Goal: Task Accomplishment & Management: Use online tool/utility

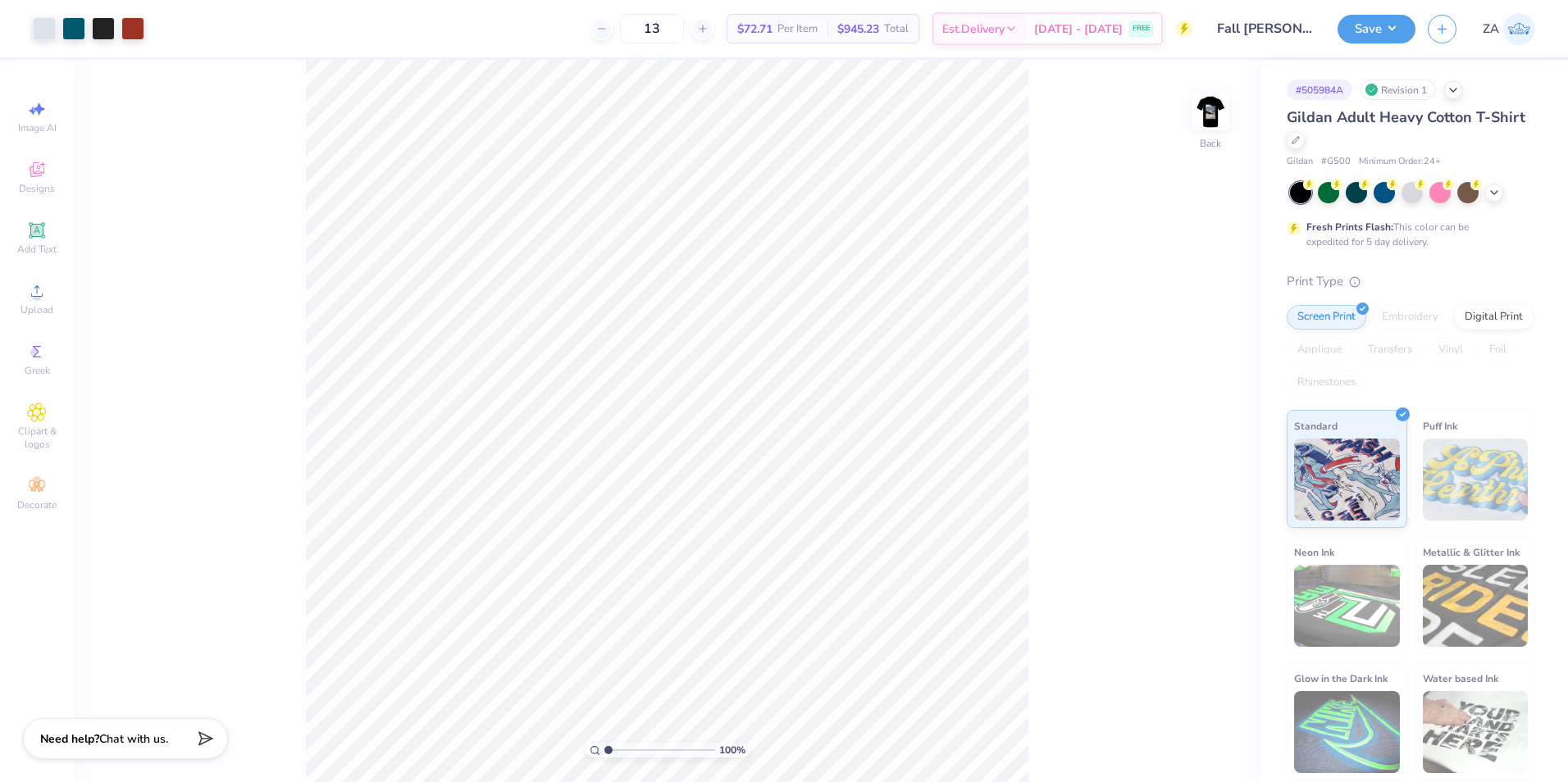
click at [1189, 115] on div "100 % Back" at bounding box center [667, 422] width 1187 height 723
click at [1203, 111] on img at bounding box center [1210, 111] width 66 height 66
click at [43, 293] on icon at bounding box center [36, 292] width 20 height 20
drag, startPoint x: 1177, startPoint y: 350, endPoint x: 1210, endPoint y: 348, distance: 33.1
click at [1210, 348] on input "12.00" at bounding box center [1200, 345] width 59 height 23
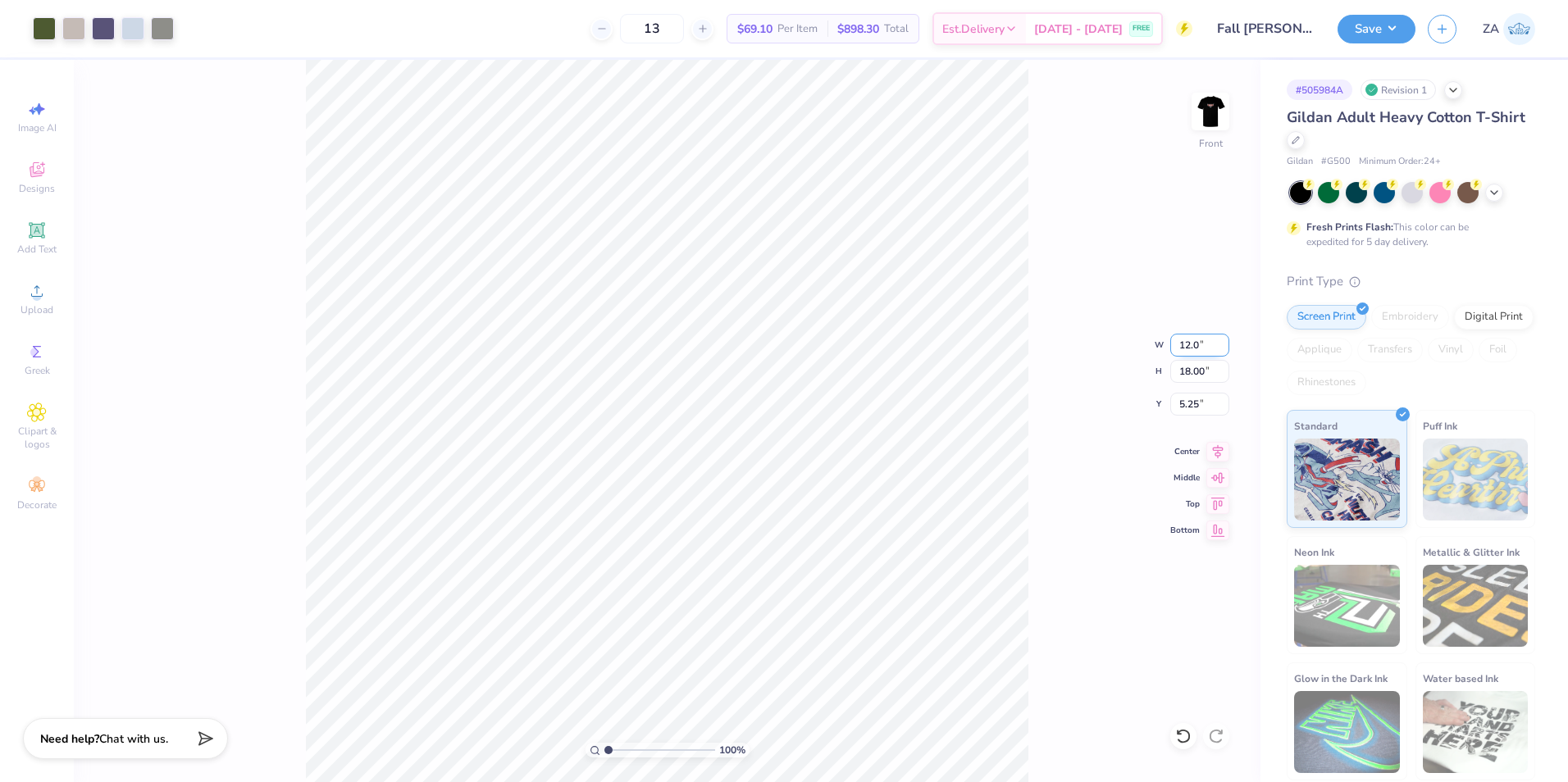
type input "12.00"
drag, startPoint x: 1202, startPoint y: 373, endPoint x: 1218, endPoint y: 376, distance: 16.3
click at [1211, 375] on input "18.00" at bounding box center [1200, 371] width 59 height 23
type input "15.00"
type input "10.00"
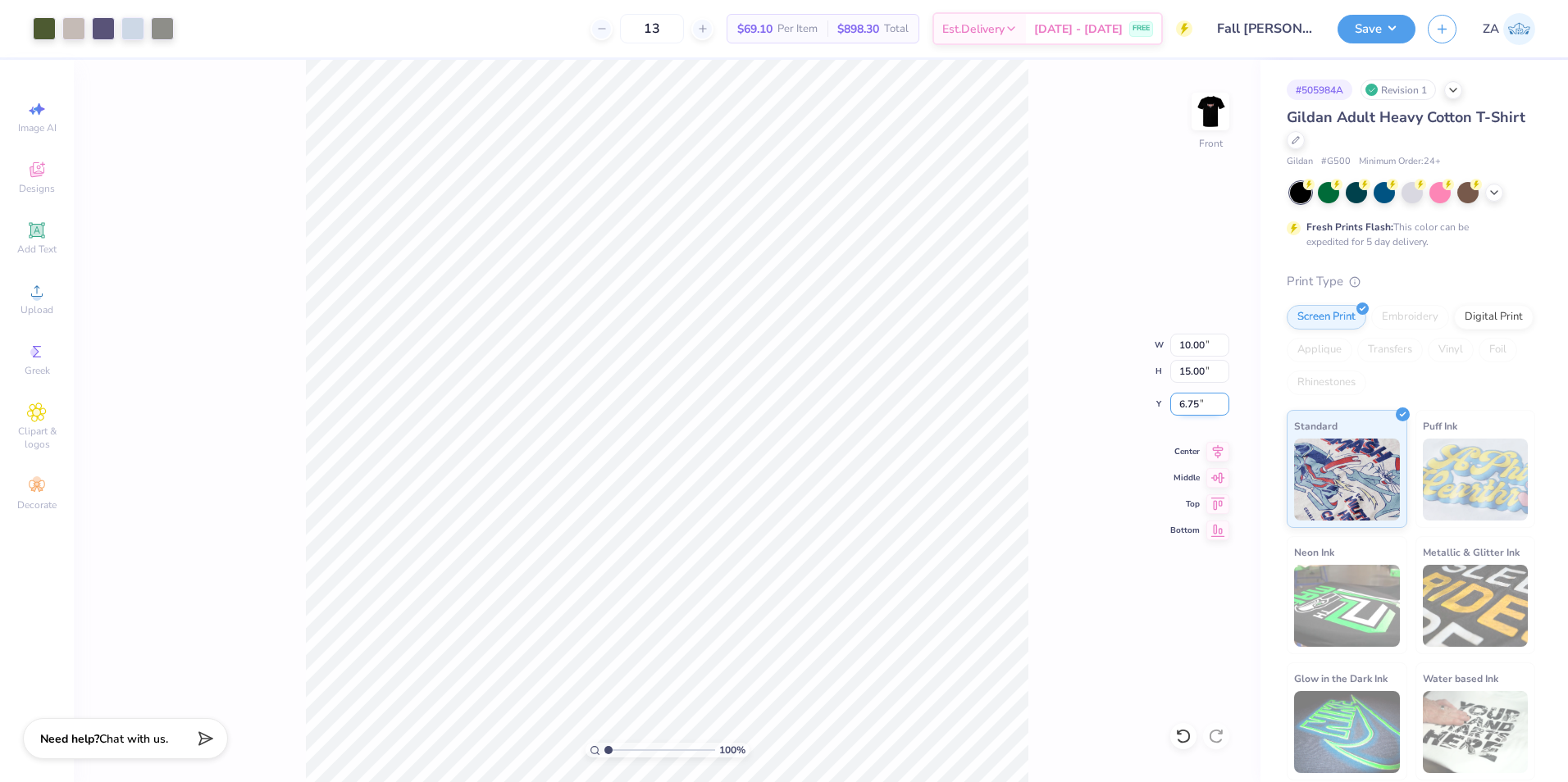
click at [1200, 400] on input "6.75" at bounding box center [1200, 404] width 59 height 23
drag, startPoint x: 1201, startPoint y: 400, endPoint x: 1173, endPoint y: 400, distance: 28.0
click at [1173, 400] on input "6.75" at bounding box center [1200, 404] width 59 height 23
type input "3.00"
click at [1220, 134] on img at bounding box center [1210, 111] width 66 height 66
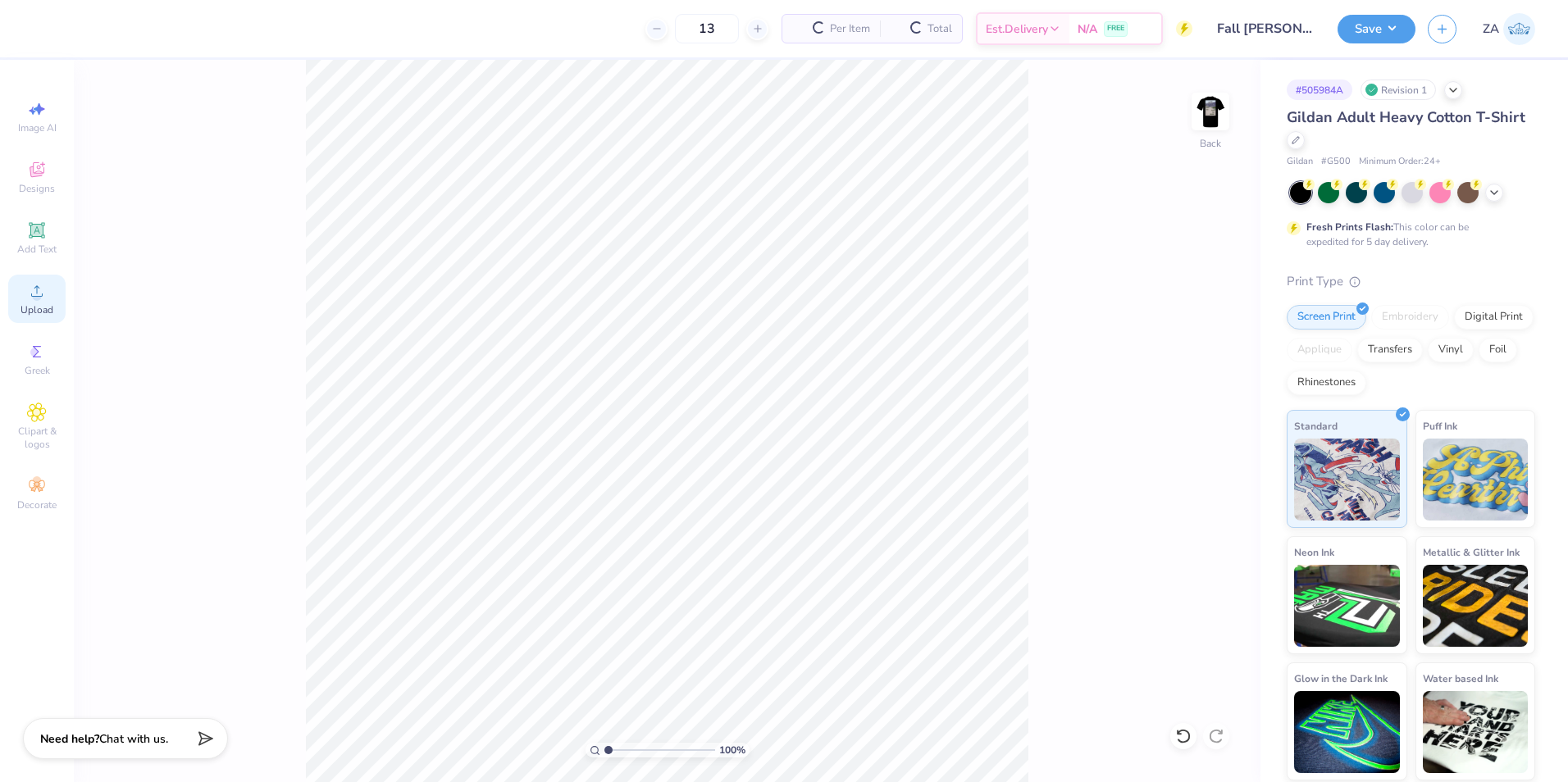
click at [38, 285] on icon at bounding box center [36, 292] width 20 height 20
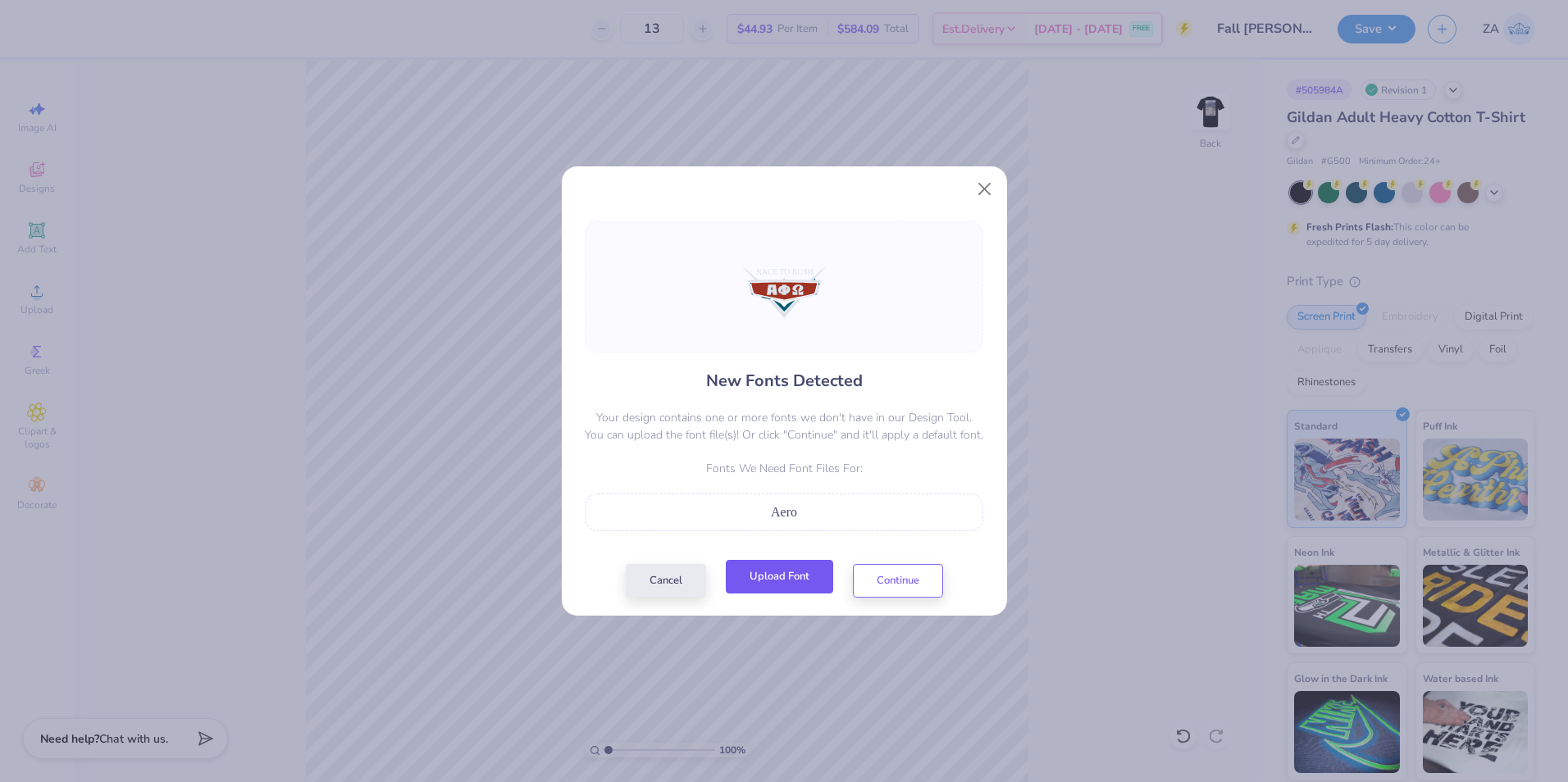
click at [780, 569] on button "Upload Font" at bounding box center [779, 577] width 107 height 33
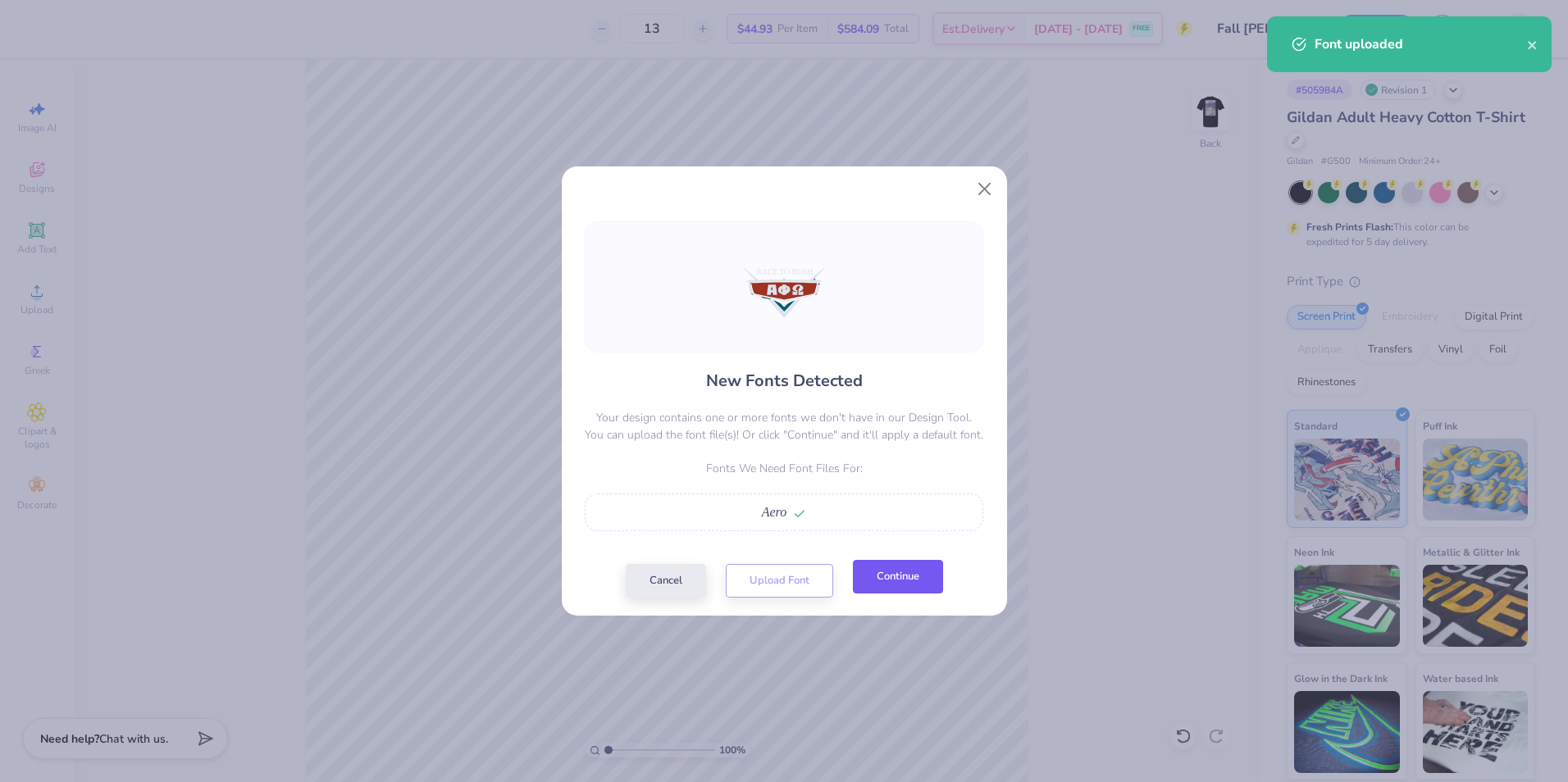
click at [906, 572] on button "Continue" at bounding box center [898, 577] width 91 height 33
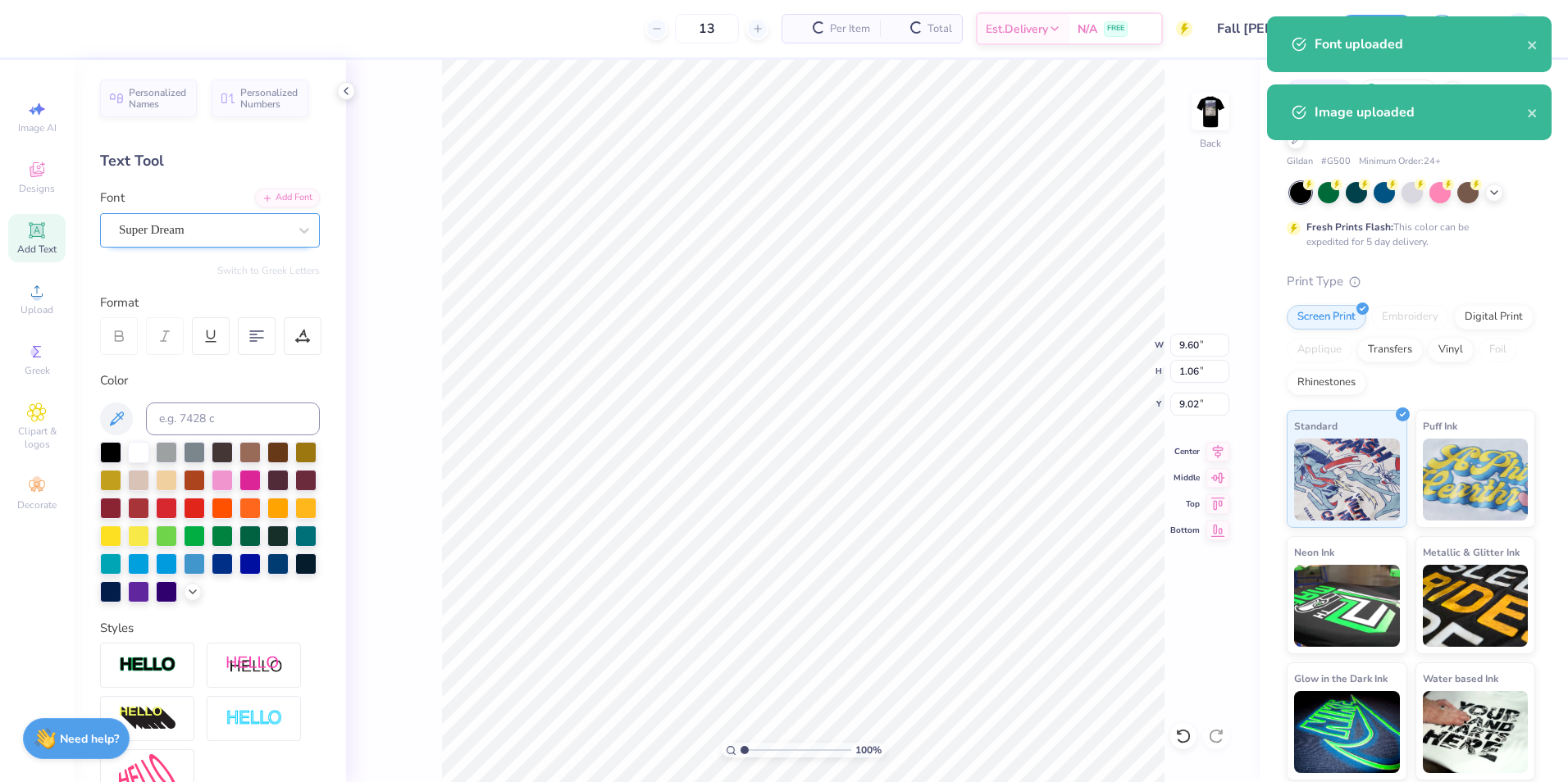
click at [188, 243] on div "Super Dream" at bounding box center [210, 230] width 220 height 34
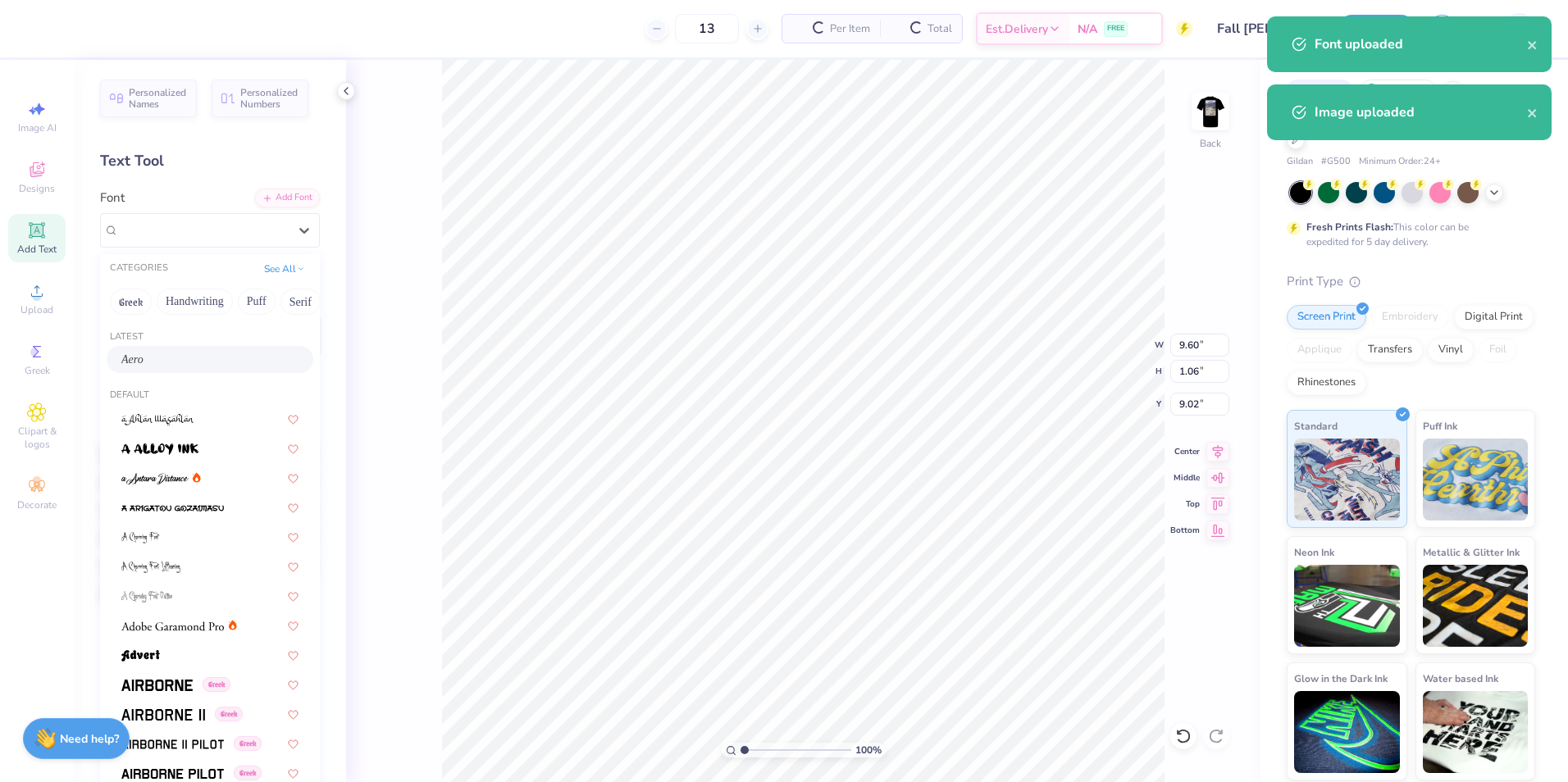
click at [188, 358] on div "Aero" at bounding box center [210, 358] width 177 height 17
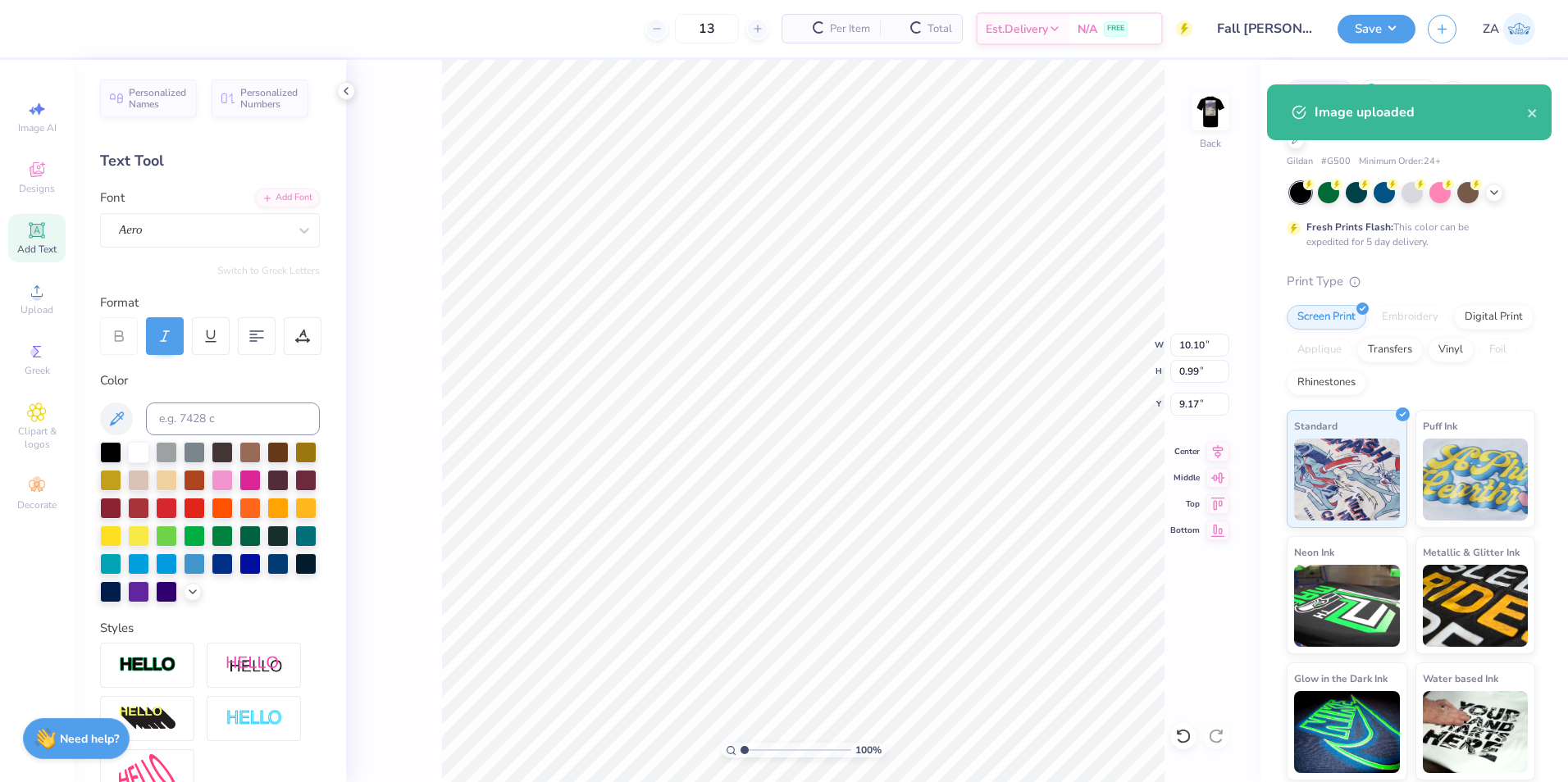
type input "10.10"
type input "0.99"
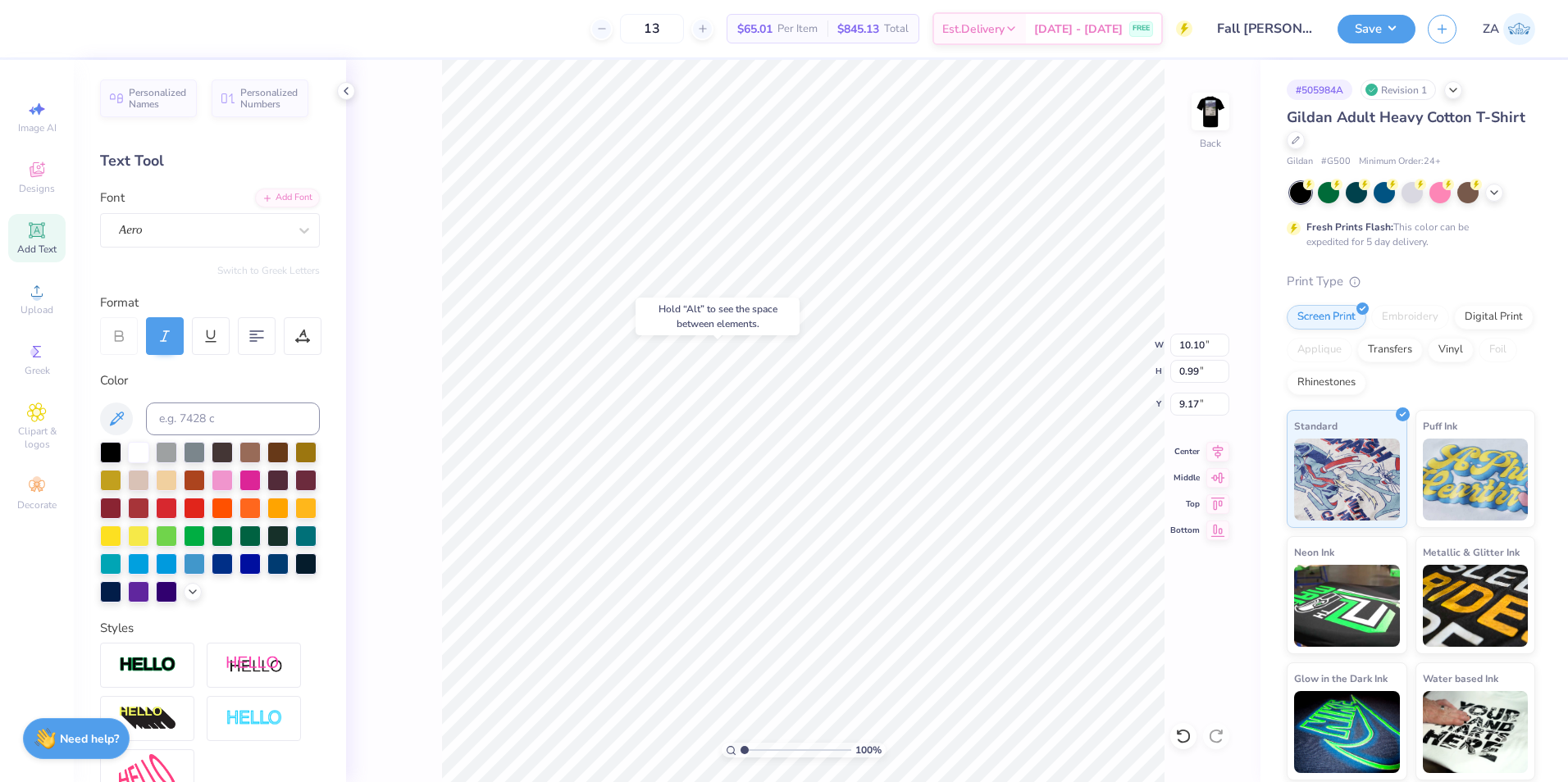
type input "9.31"
type input "9.91"
type input "0.97"
type input "9.22"
drag, startPoint x: 1175, startPoint y: 352, endPoint x: 1209, endPoint y: 356, distance: 34.2
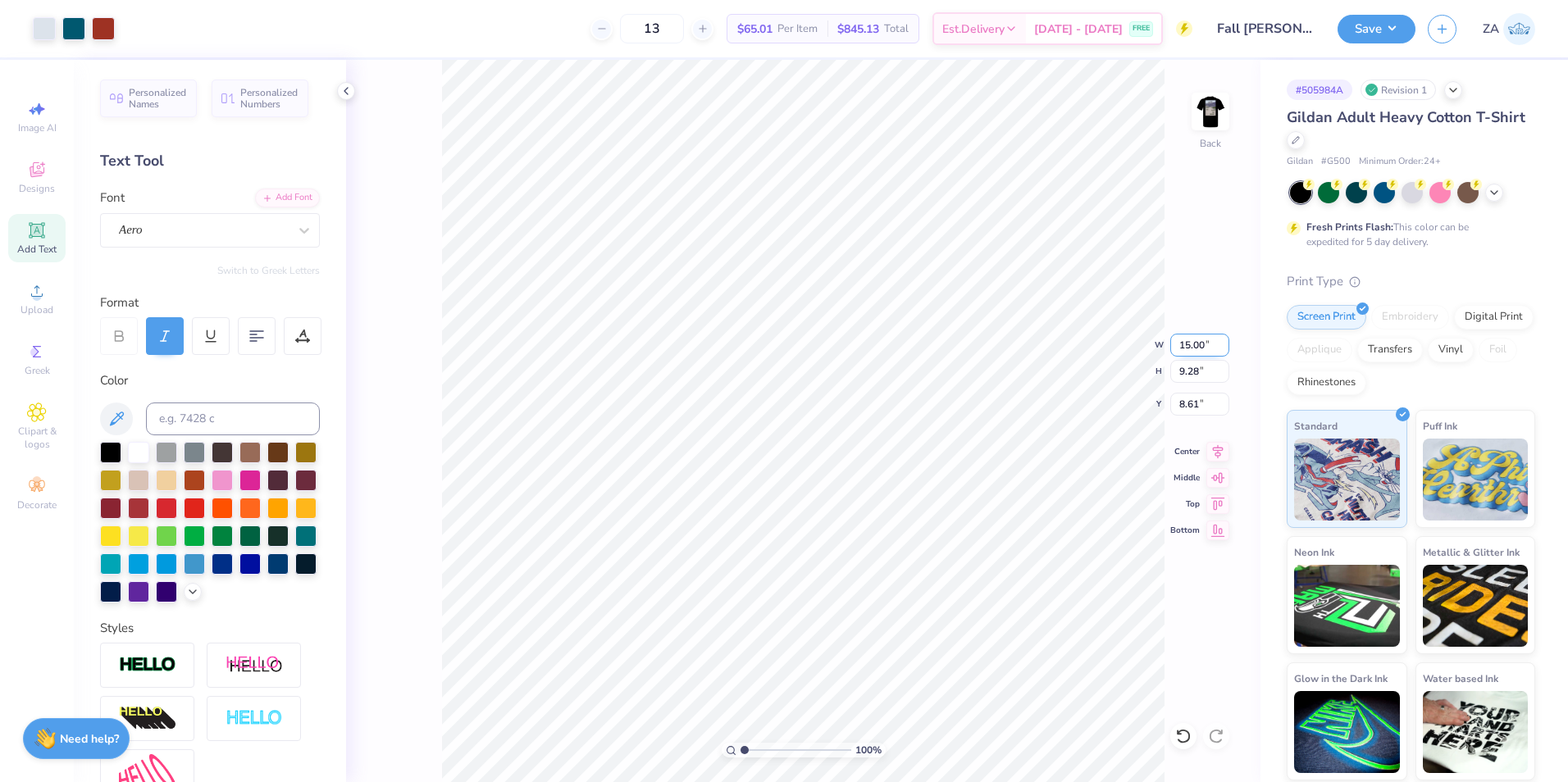
click at [1209, 356] on input "15.00" at bounding box center [1200, 345] width 59 height 23
type input "10.00"
type input "6.19"
drag, startPoint x: 1183, startPoint y: 414, endPoint x: 1204, endPoint y: 410, distance: 21.4
click at [1204, 410] on input "10.16" at bounding box center [1200, 404] width 59 height 23
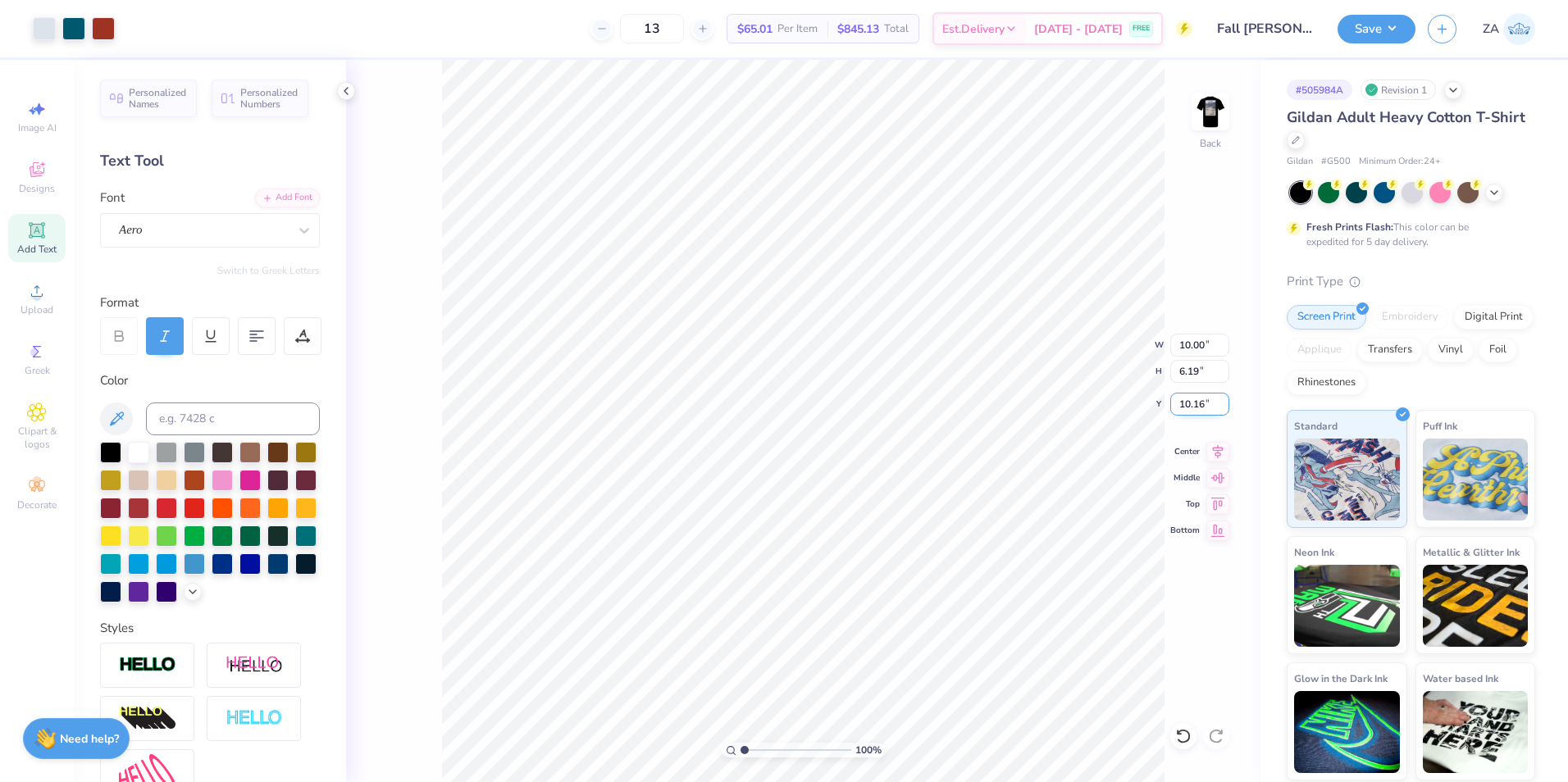
type input "1"
type input "3.00"
click at [1211, 455] on icon at bounding box center [1217, 449] width 23 height 20
click at [1209, 113] on img at bounding box center [1210, 111] width 66 height 66
click at [1364, 44] on div "Save ZA" at bounding box center [1453, 29] width 230 height 57
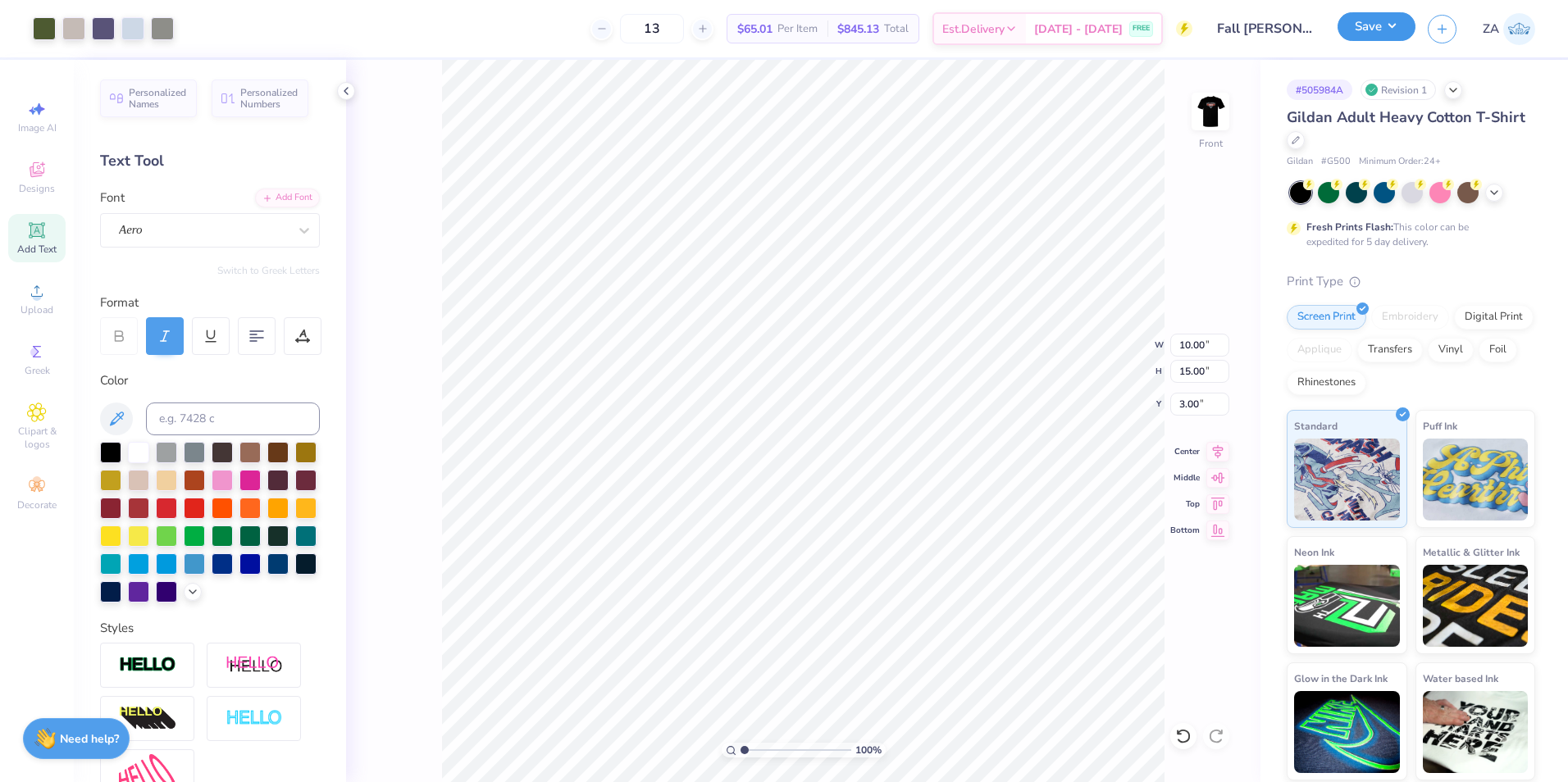
click at [1369, 27] on button "Save" at bounding box center [1376, 26] width 78 height 29
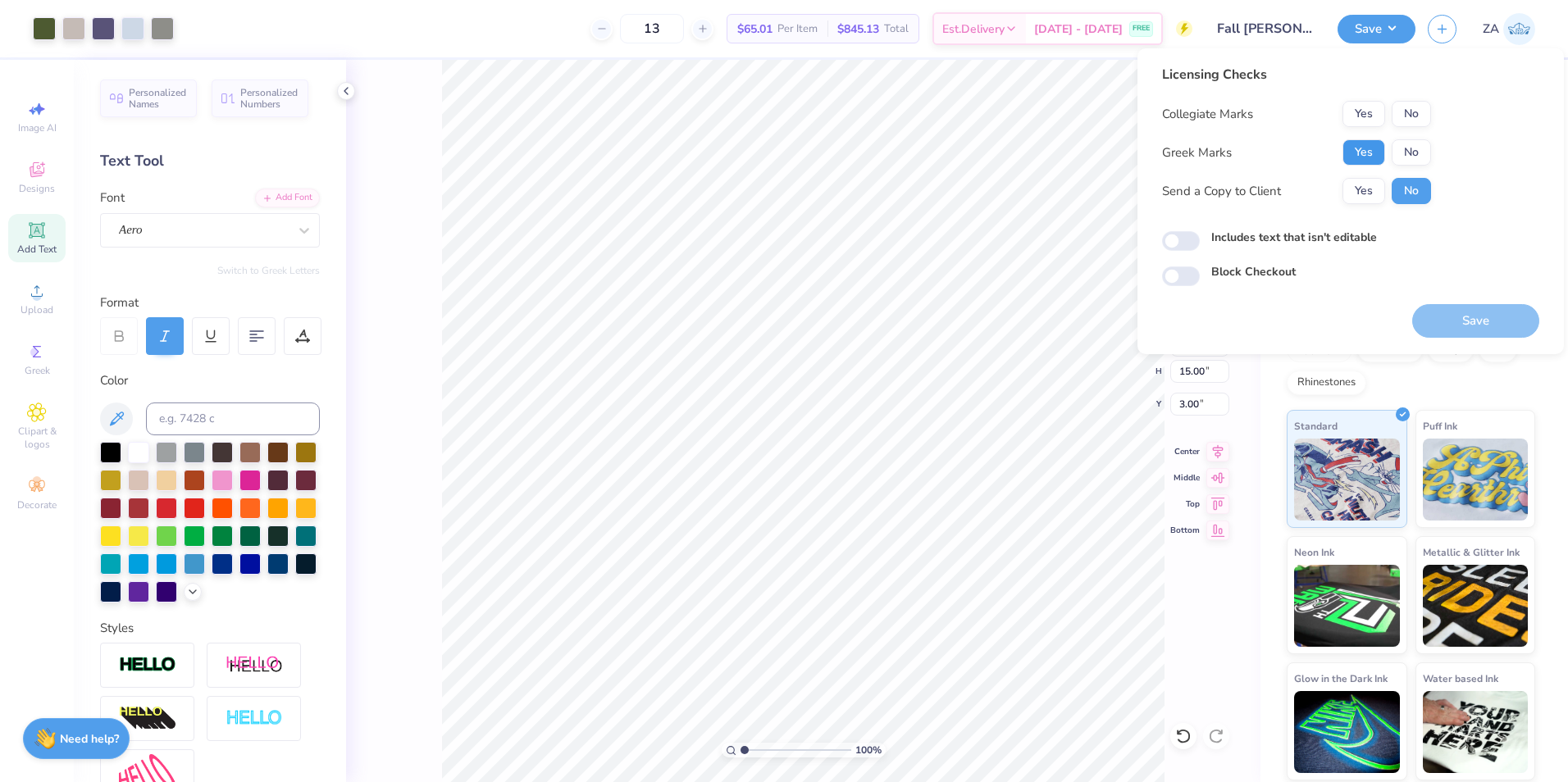
click at [1370, 140] on button "Yes" at bounding box center [1363, 153] width 42 height 27
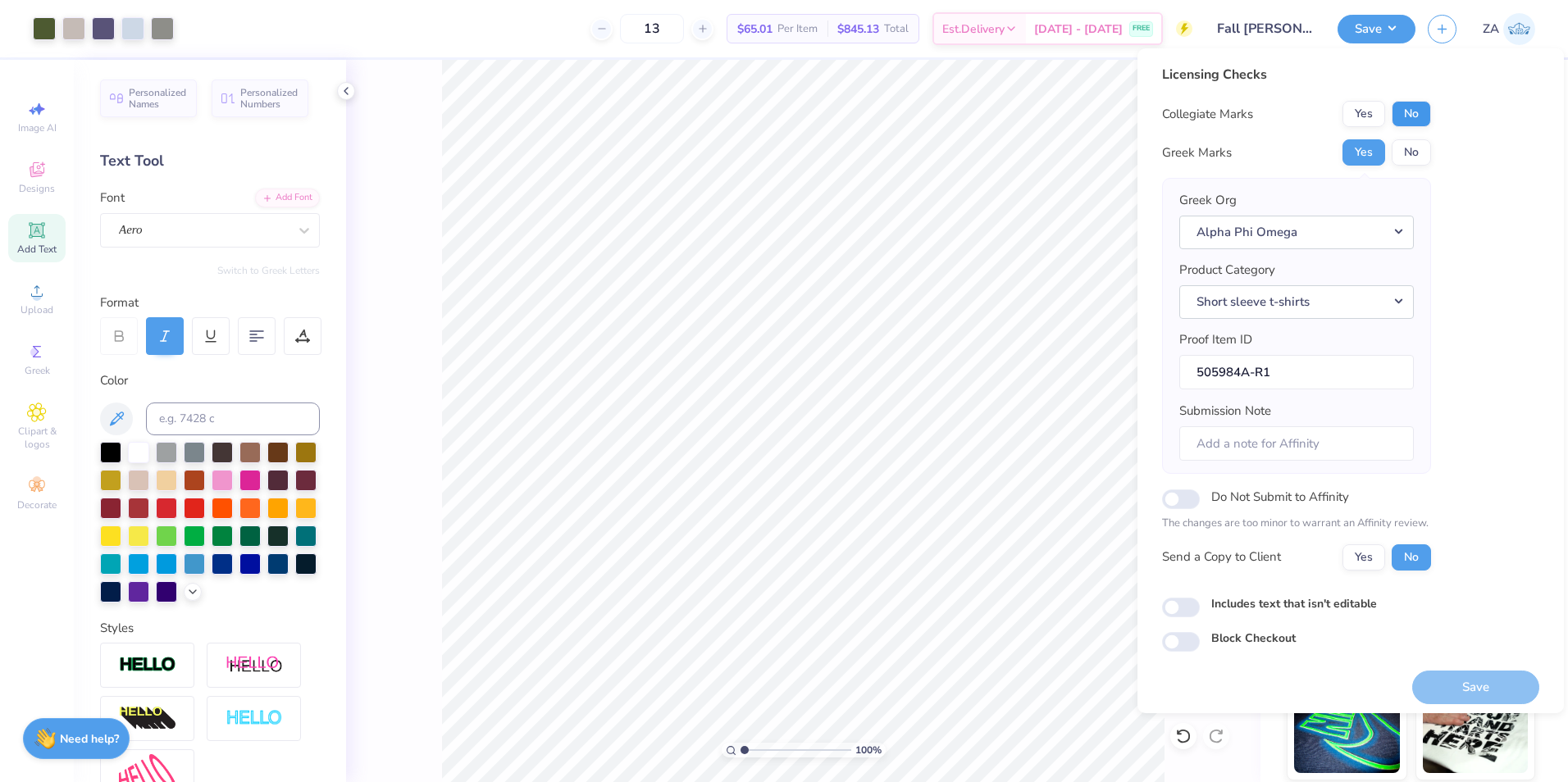
click at [1406, 110] on button "No" at bounding box center [1411, 113] width 39 height 27
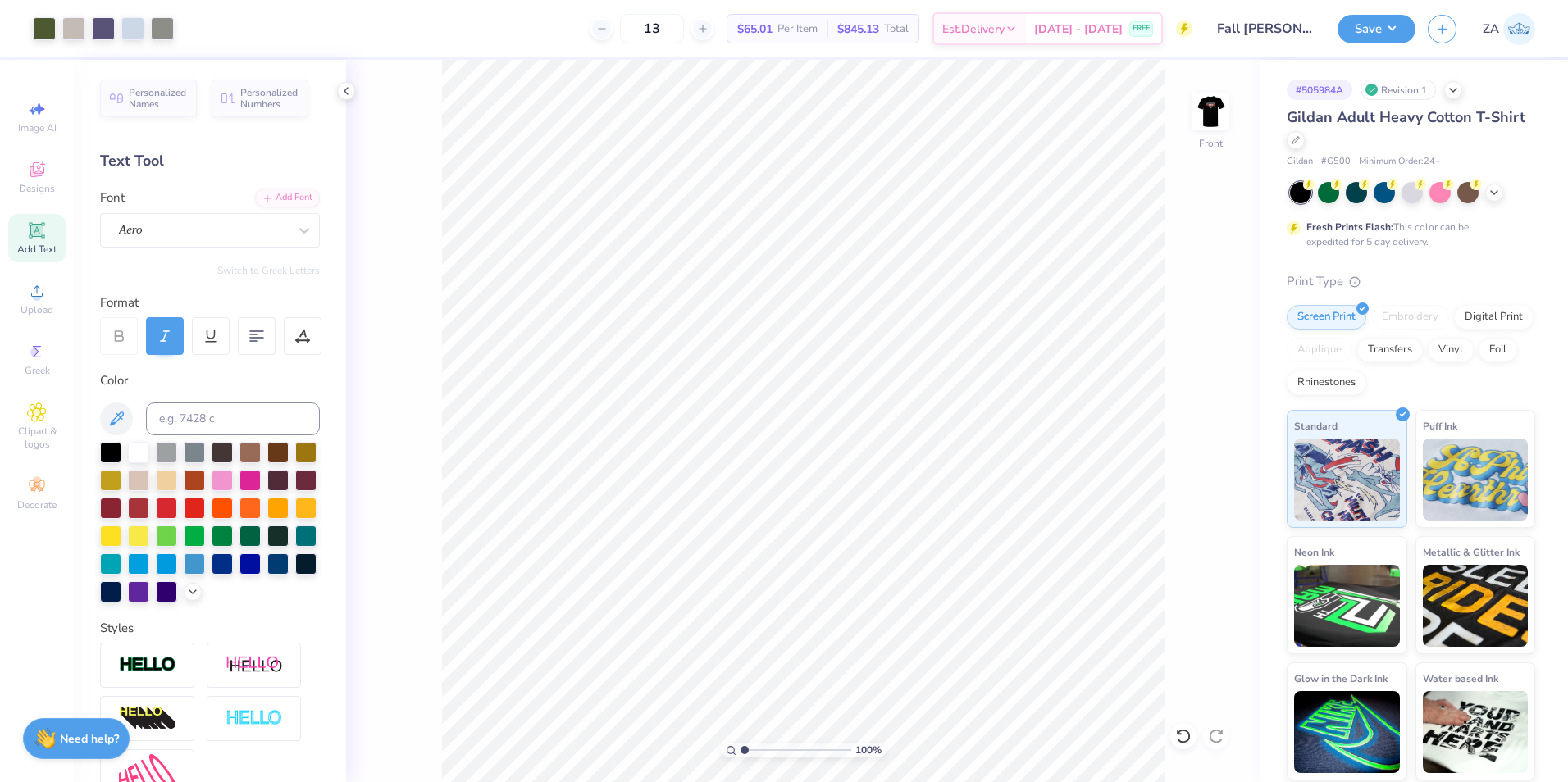
click at [1190, 110] on div "100 % Front" at bounding box center [803, 422] width 914 height 723
click at [1200, 110] on img at bounding box center [1210, 111] width 66 height 66
click at [1381, 22] on button "Save" at bounding box center [1376, 26] width 78 height 29
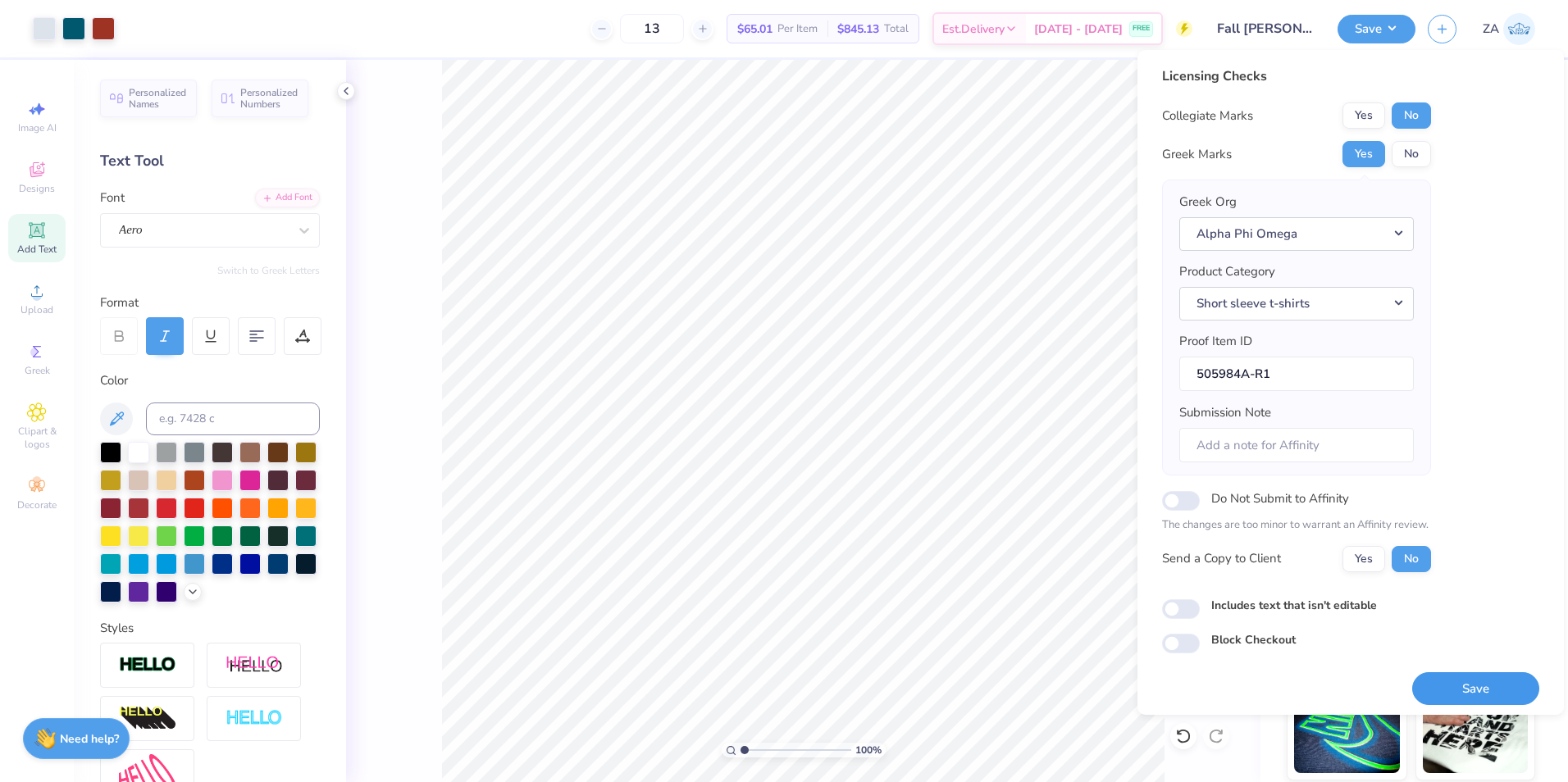
click at [1443, 674] on button "Save" at bounding box center [1475, 689] width 127 height 33
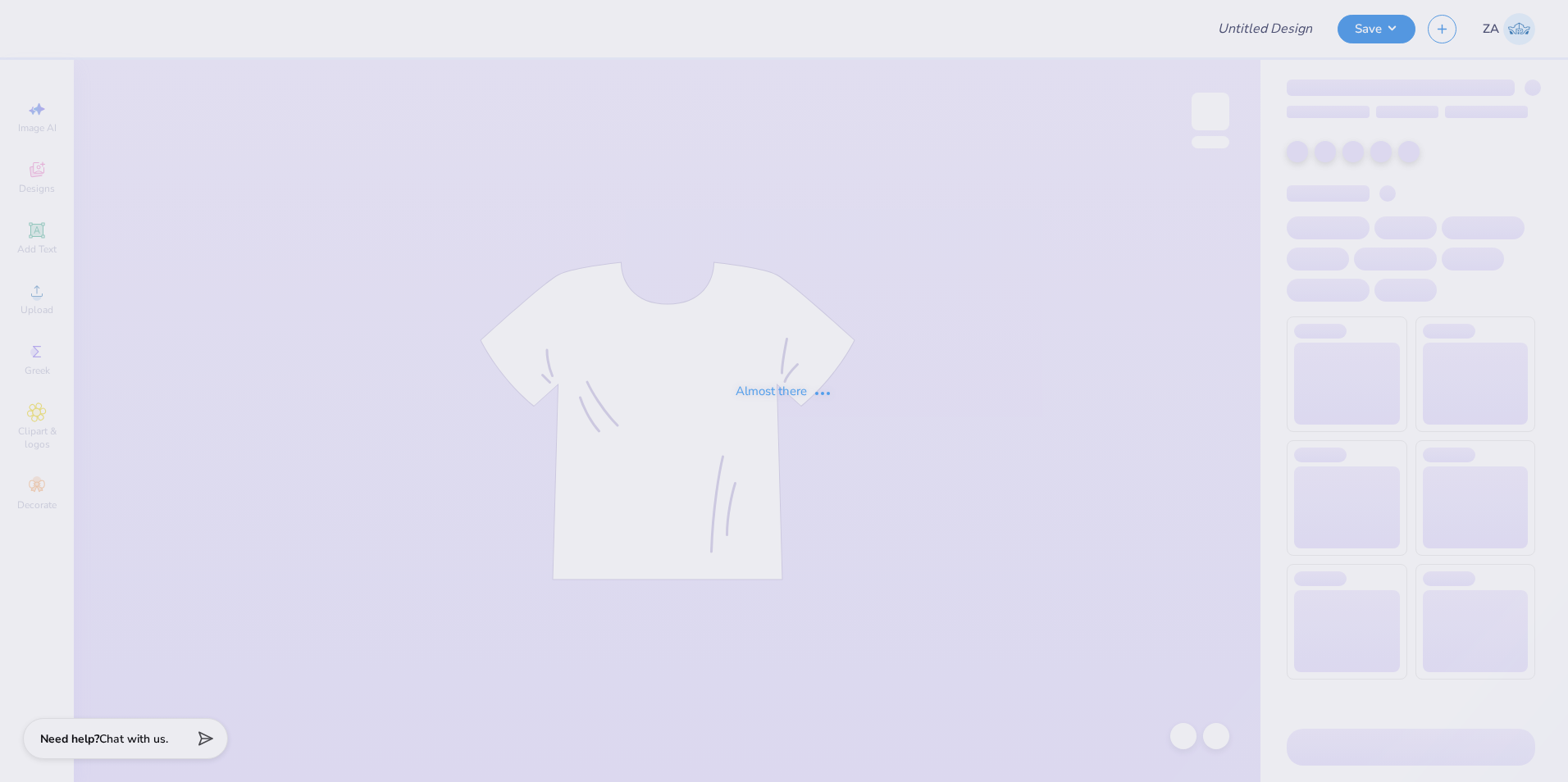
type input "Dads Wknd #2"
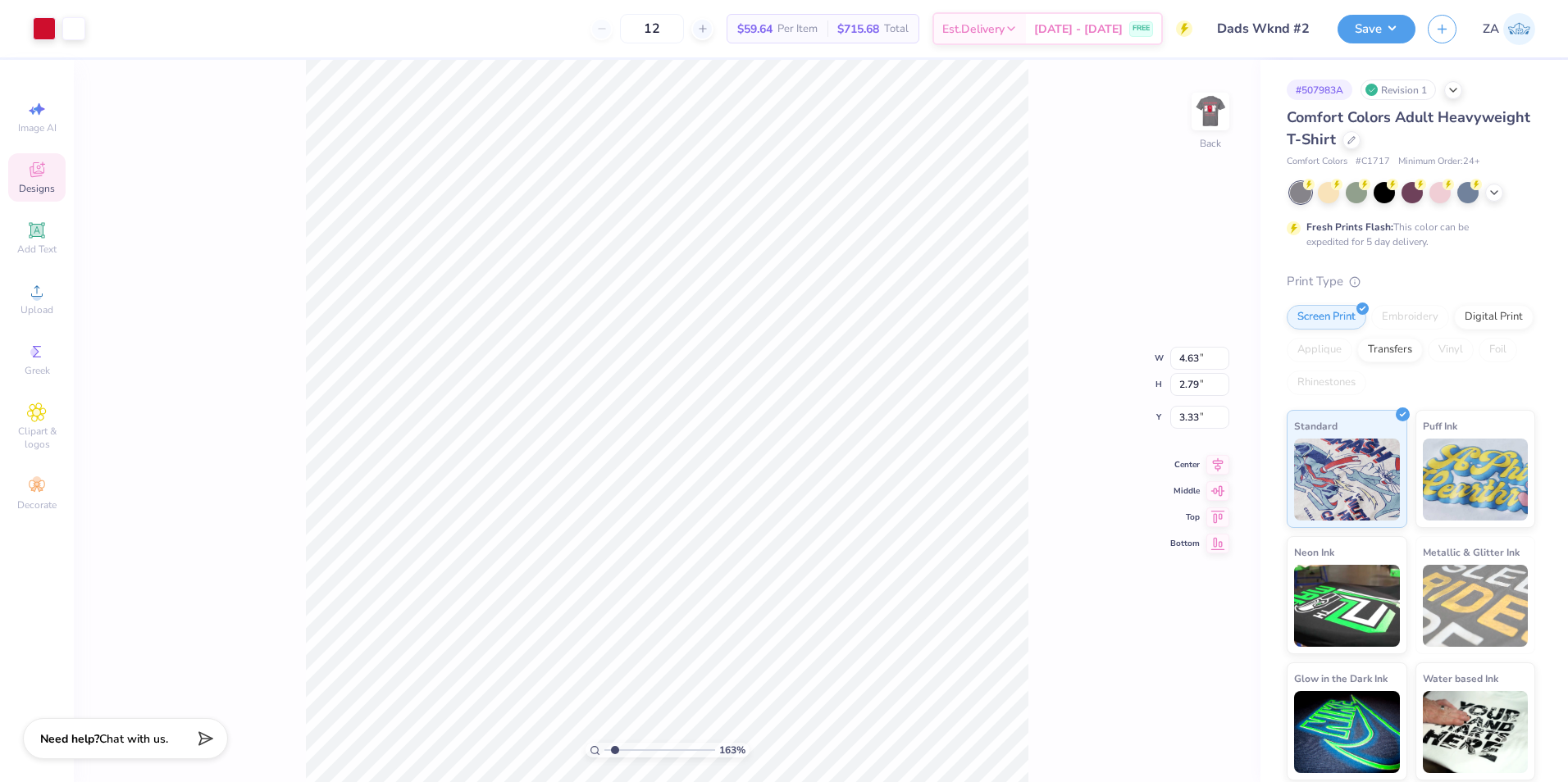
type input "1.63"
click at [616, 749] on input "range" at bounding box center [660, 749] width 110 height 15
type input "12.79"
type input "7.70"
type input "4.80"
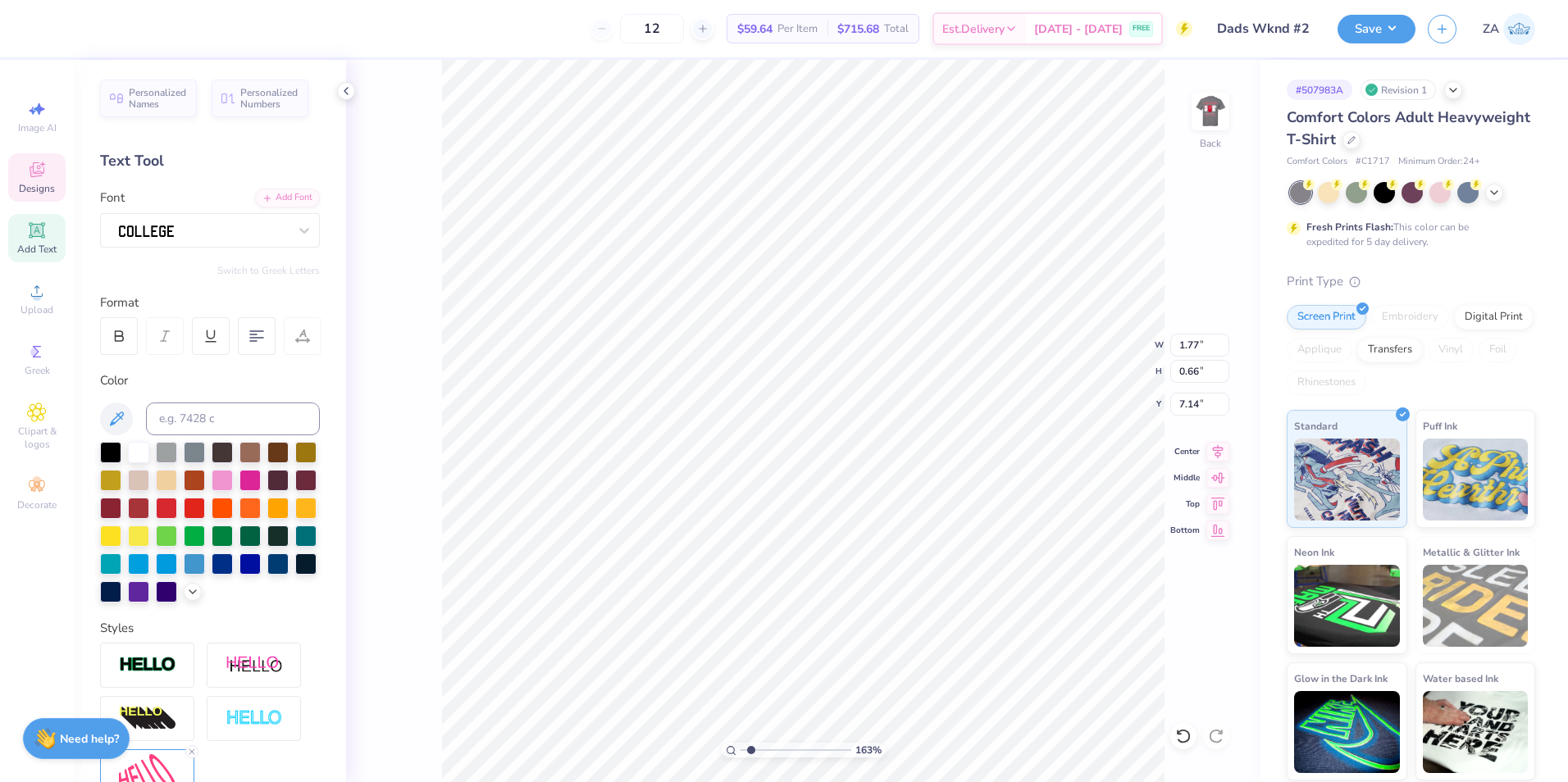
scroll to position [14, 5]
type textarea "ALPHA GAM"
type textarea "AGD"
type input "5.52"
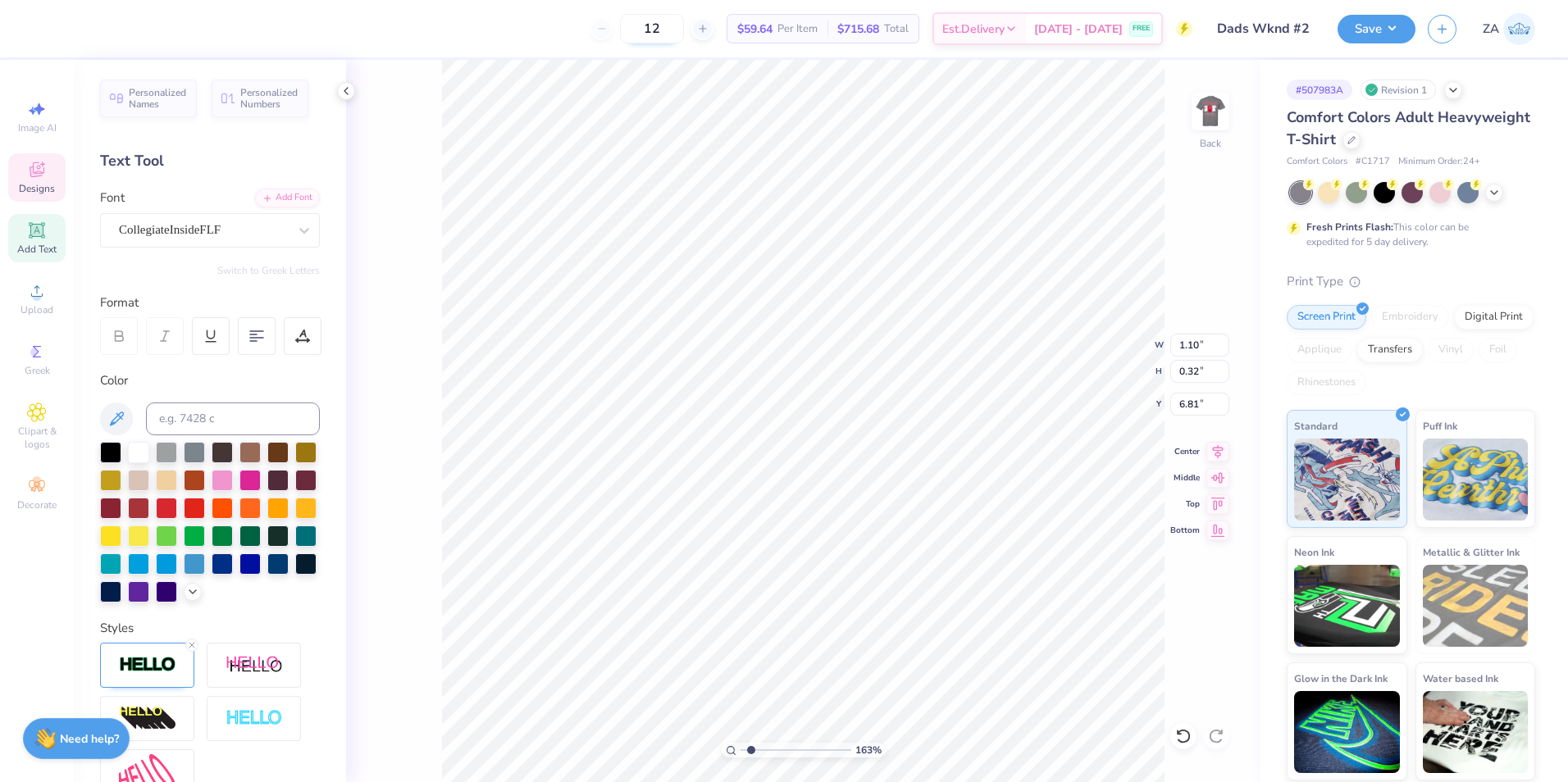
type input "7.16"
type input "5.34"
type input "6.97"
click at [267, 199] on div "Add Font" at bounding box center [288, 196] width 65 height 19
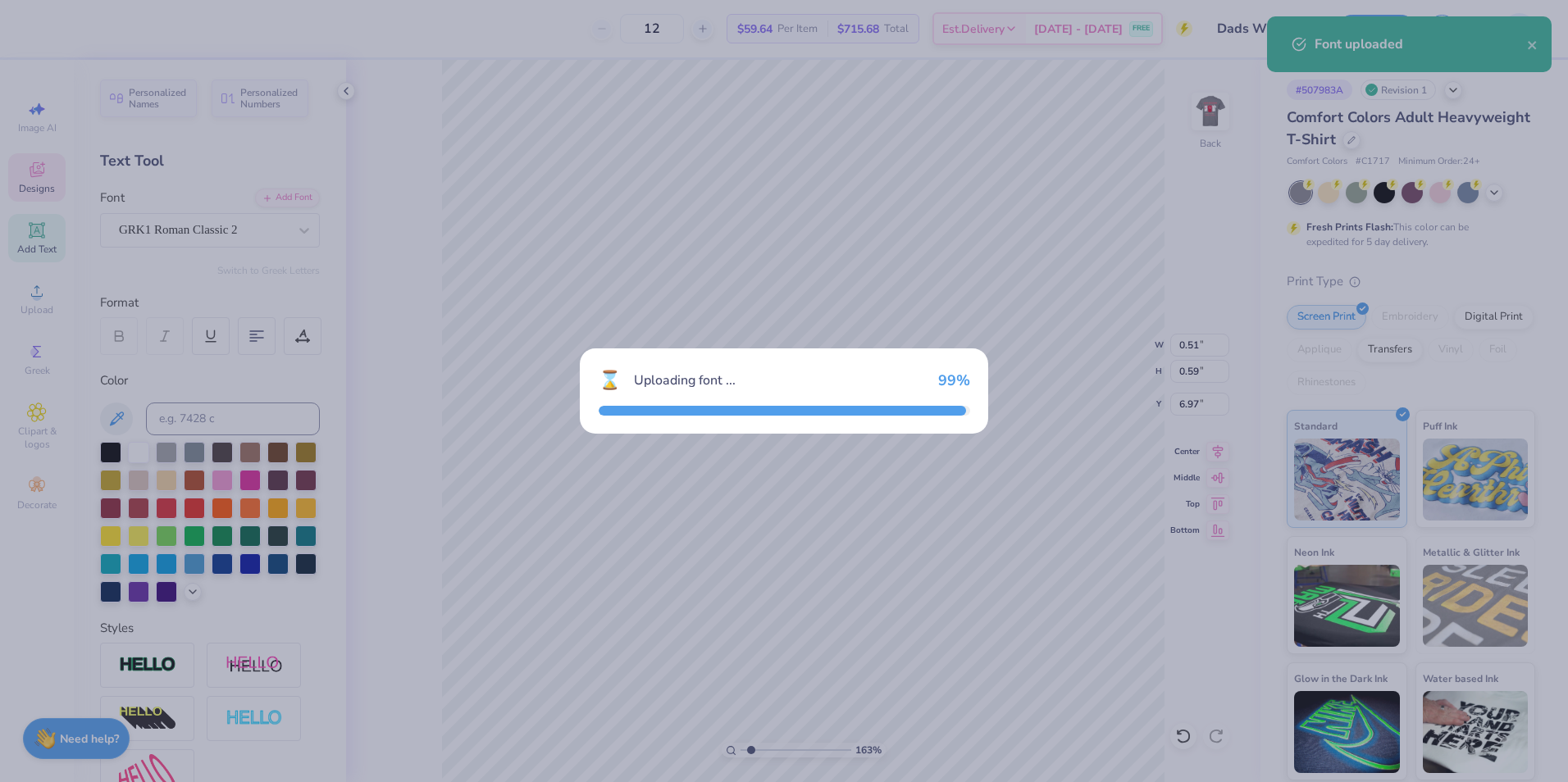
type input "0.60"
type input "0.61"
type input "6.96"
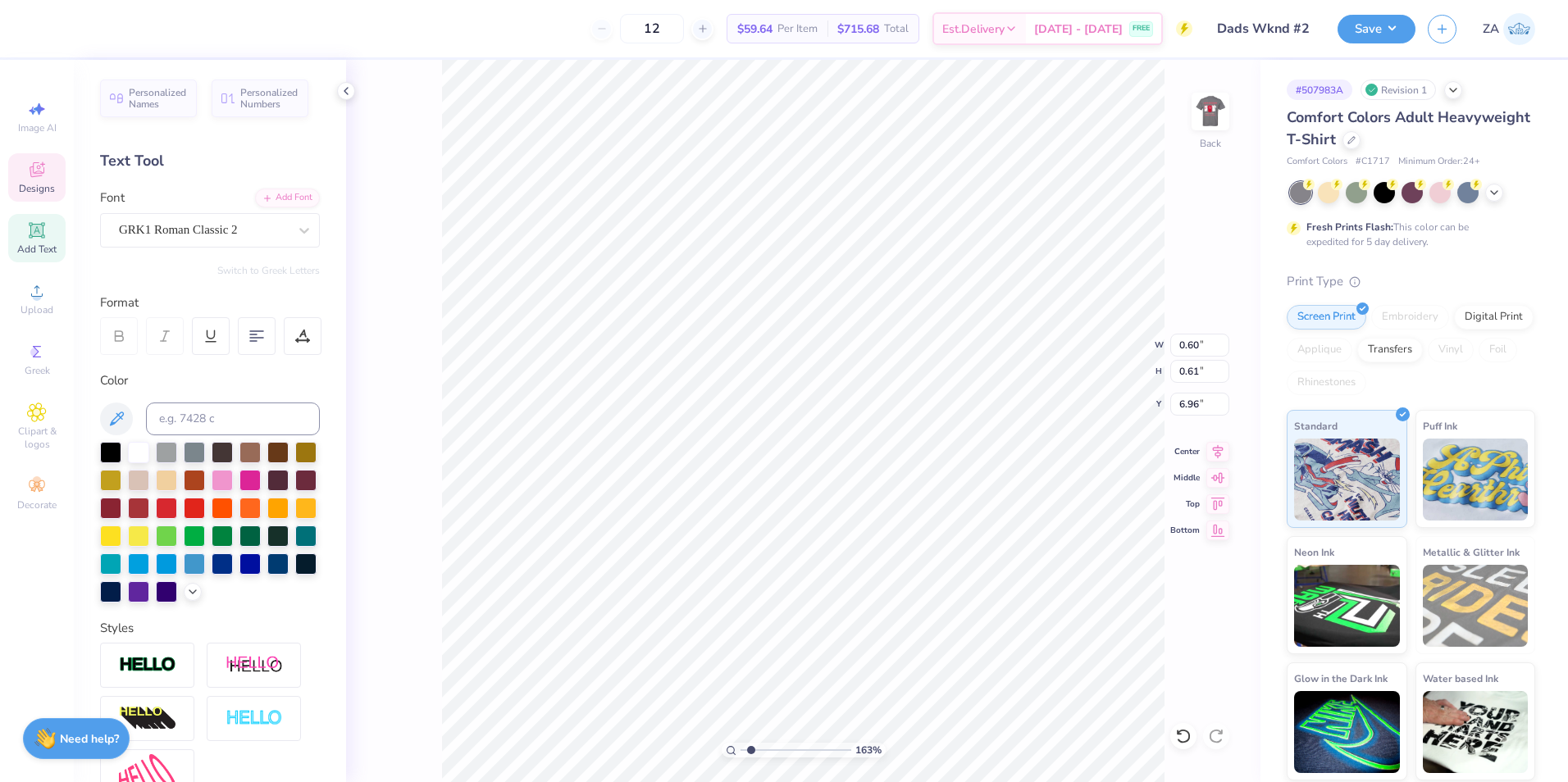
type textarea "AGD"
type input "1.08"
type input "0.39"
type input "7.18"
click at [753, 745] on input "range" at bounding box center [796, 749] width 110 height 15
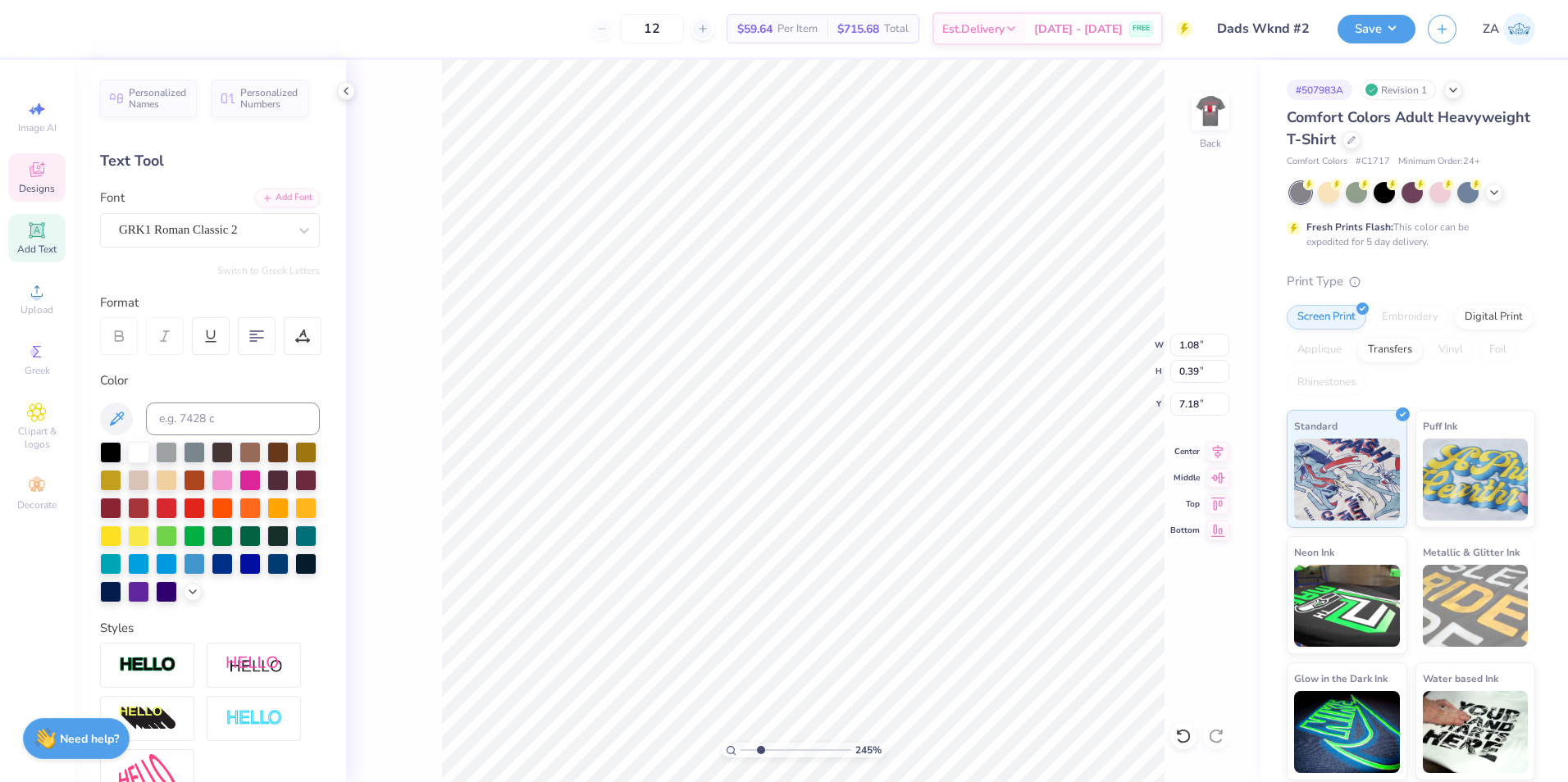
type input "2.45"
click at [760, 746] on input "range" at bounding box center [796, 749] width 110 height 15
type input "0.98"
type input "0.35"
type input "7.18"
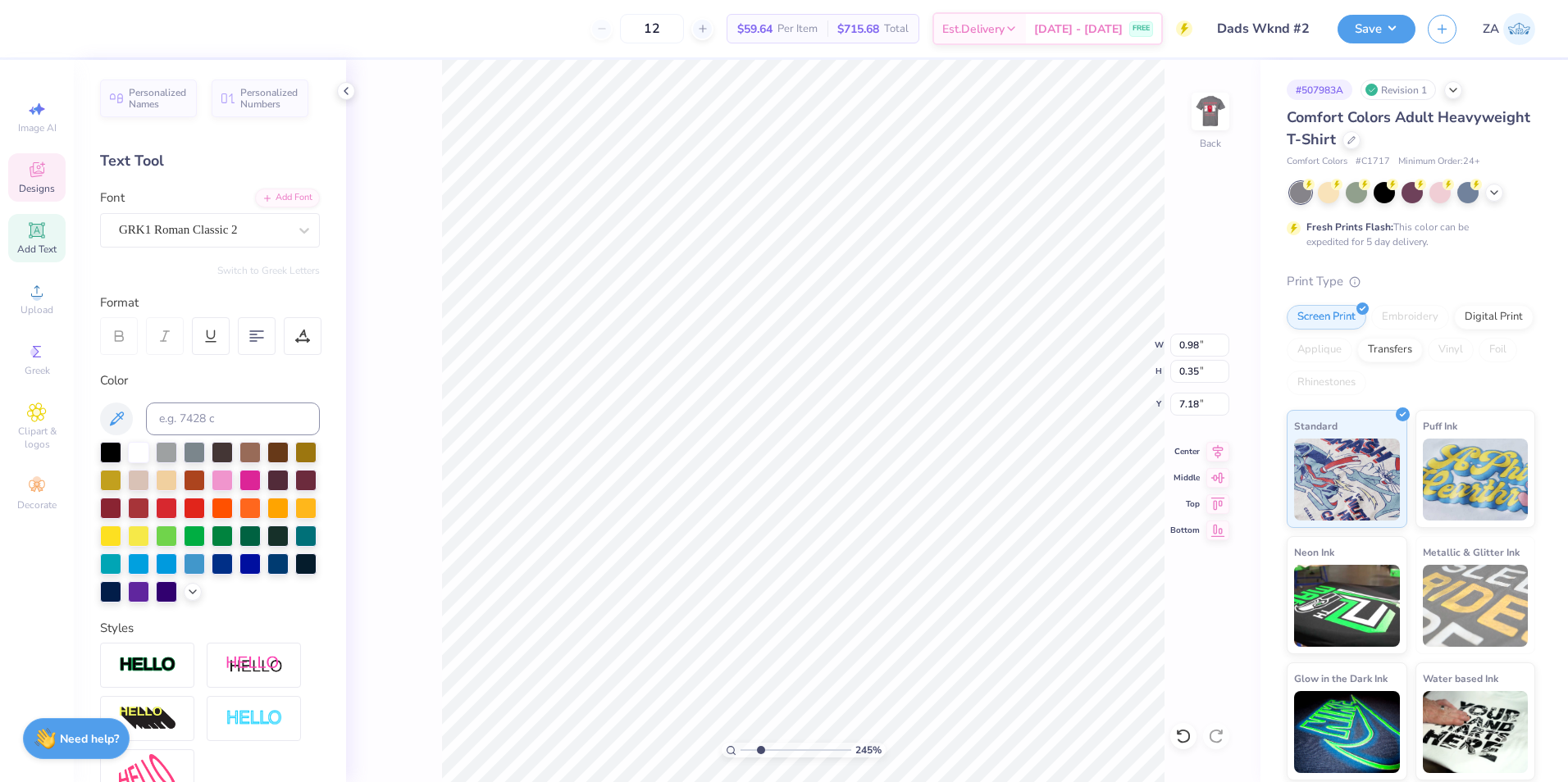
type input "0.42"
type input "7.05"
click at [753, 753] on input "range" at bounding box center [796, 749] width 110 height 15
type input "1.48"
click at [750, 752] on input "range" at bounding box center [796, 749] width 110 height 15
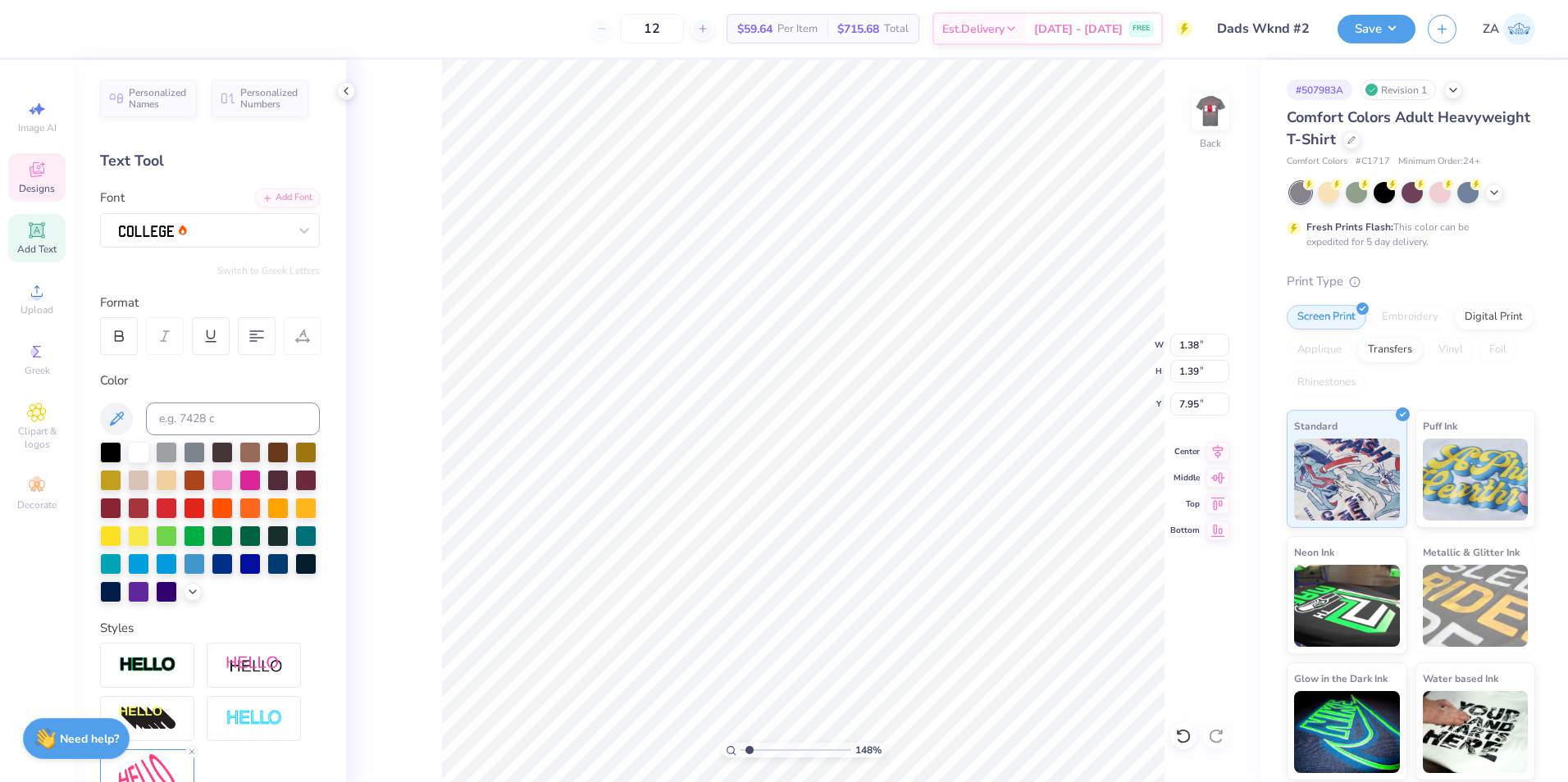
type textarea "20"
type input "2.11"
type input "7.64"
type textarea "25"
click at [1249, 628] on div "148 % Back" at bounding box center [803, 422] width 914 height 723
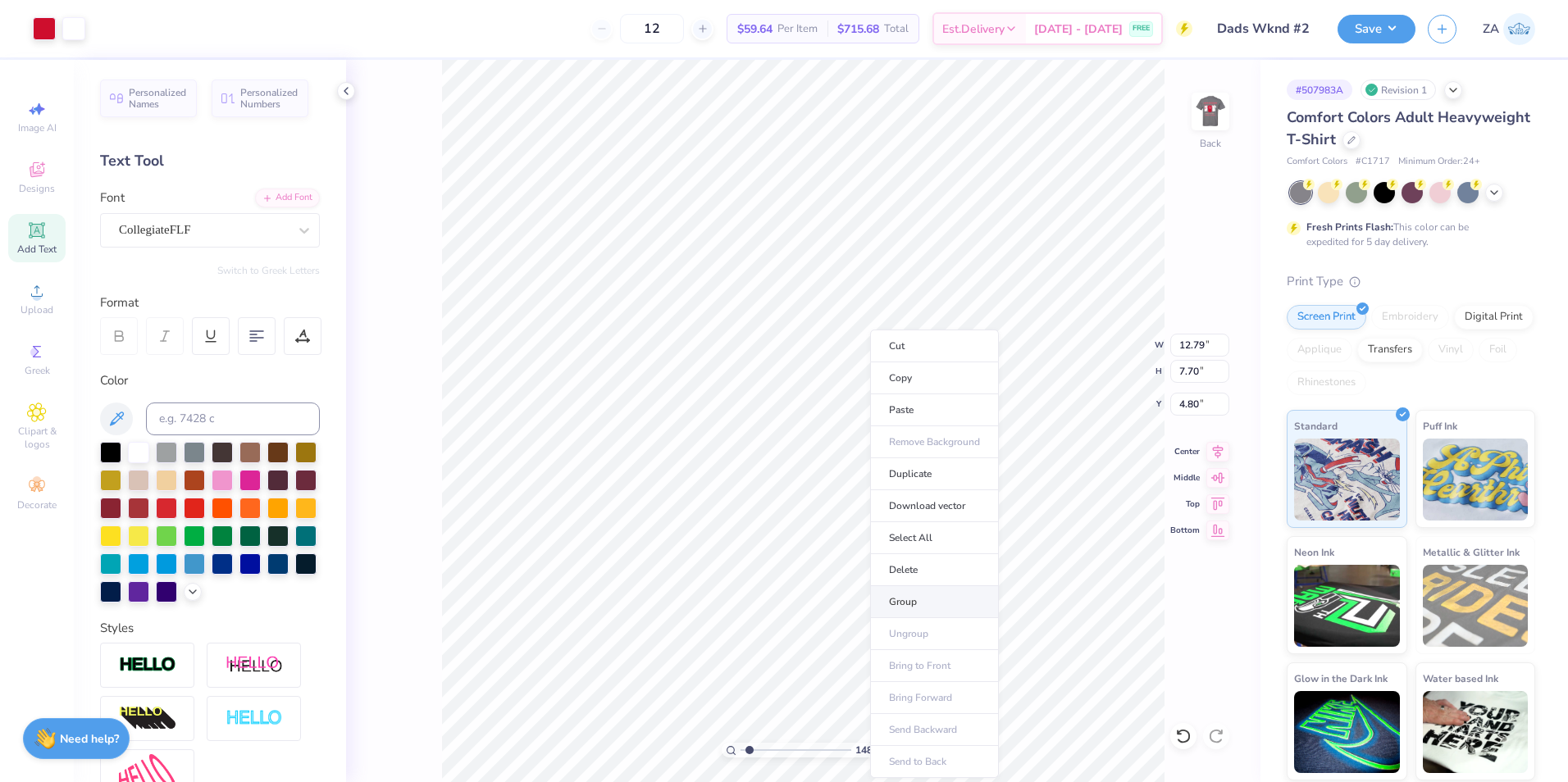
click at [918, 593] on li "Group" at bounding box center [935, 602] width 129 height 32
click at [1218, 120] on img at bounding box center [1210, 111] width 66 height 66
drag, startPoint x: 1192, startPoint y: 347, endPoint x: 1214, endPoint y: 348, distance: 22.0
click at [1214, 348] on input "13.00" at bounding box center [1200, 345] width 59 height 23
type input "1"
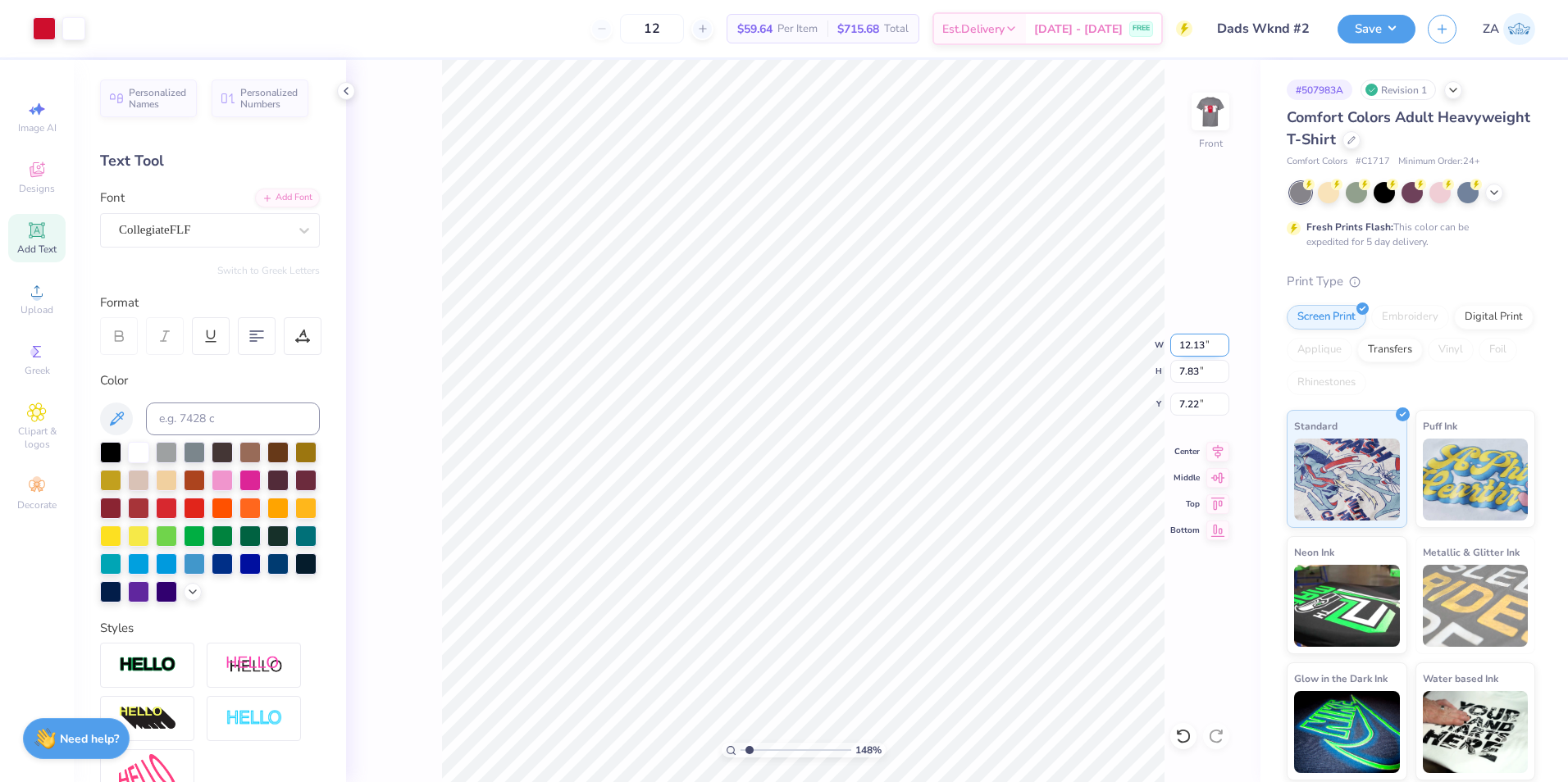
type input "12.13"
type input "7.31"
type input "7.48"
type input "6.89"
type input "14.65"
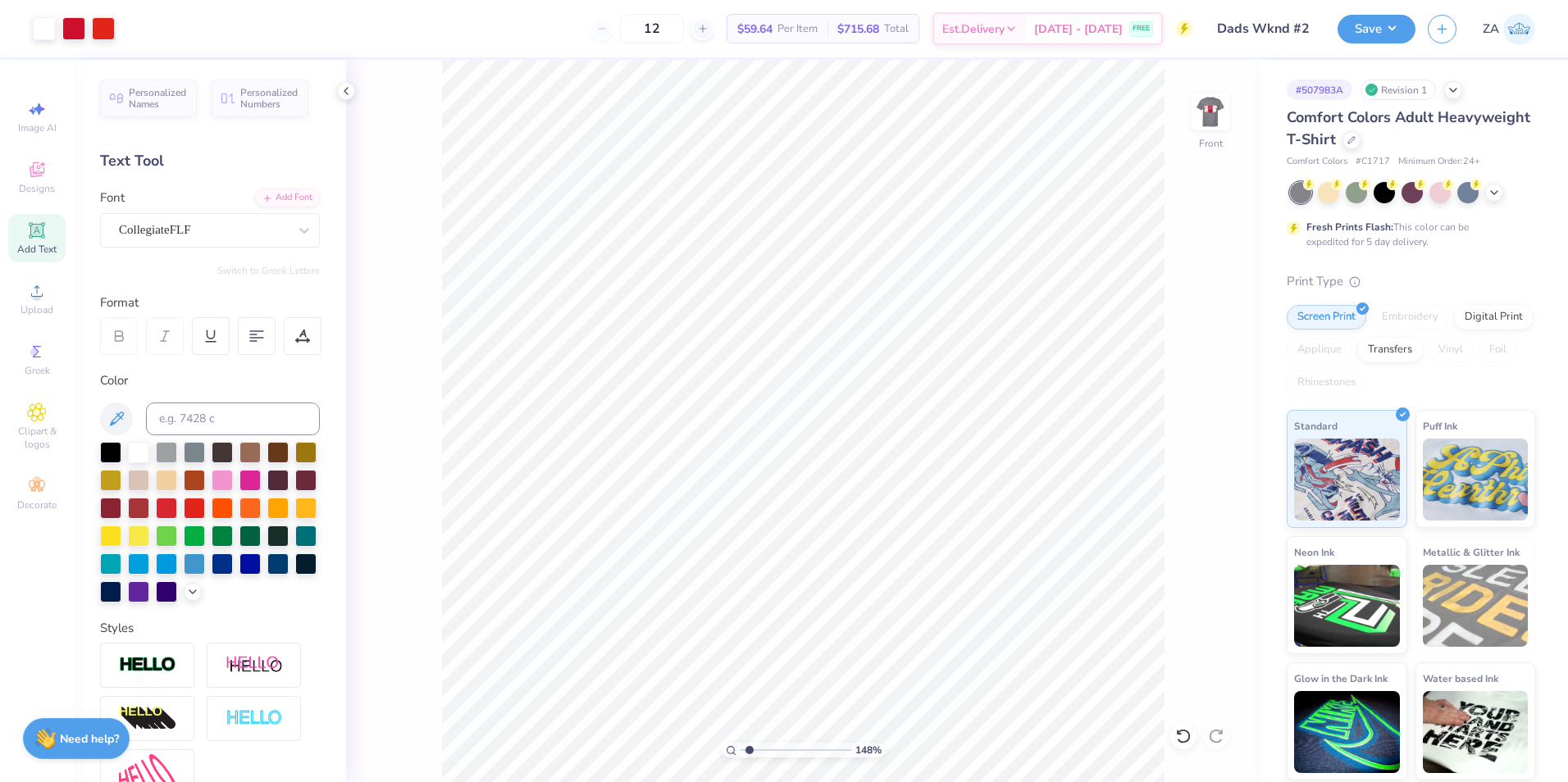
click at [429, 88] on div "148 % Front" at bounding box center [803, 422] width 914 height 723
click at [944, 595] on li "Group" at bounding box center [958, 602] width 129 height 32
drag, startPoint x: 1208, startPoint y: 341, endPoint x: 1181, endPoint y: 342, distance: 27.0
click at [1181, 342] on input "12.63" at bounding box center [1200, 345] width 59 height 23
type input "12.50"
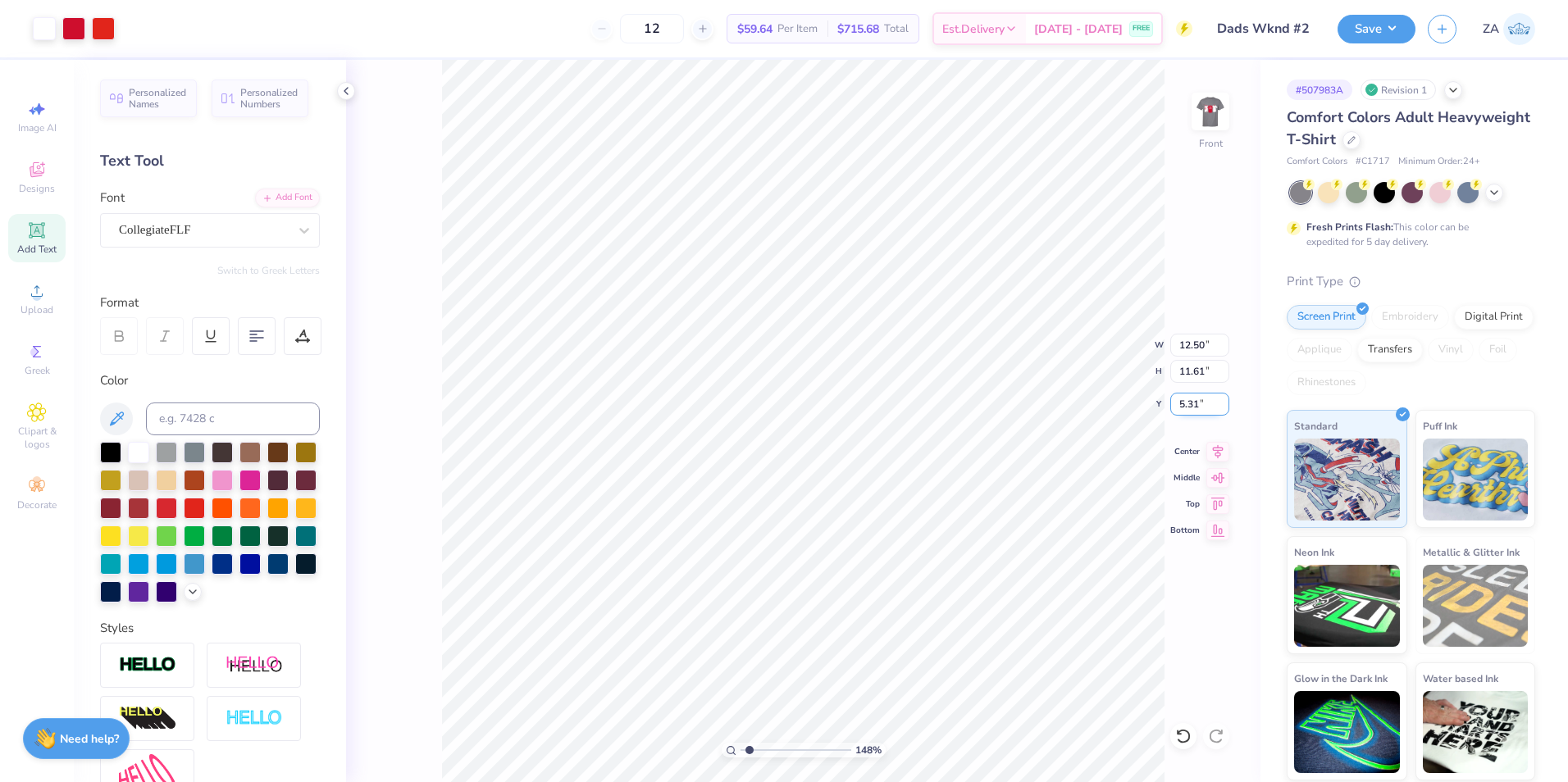
drag, startPoint x: 1180, startPoint y: 400, endPoint x: 1205, endPoint y: 400, distance: 25.0
click at [1205, 400] on input "5.31" at bounding box center [1200, 404] width 59 height 23
type input "5.31"
type input "1"
click at [741, 749] on input "range" at bounding box center [796, 749] width 110 height 15
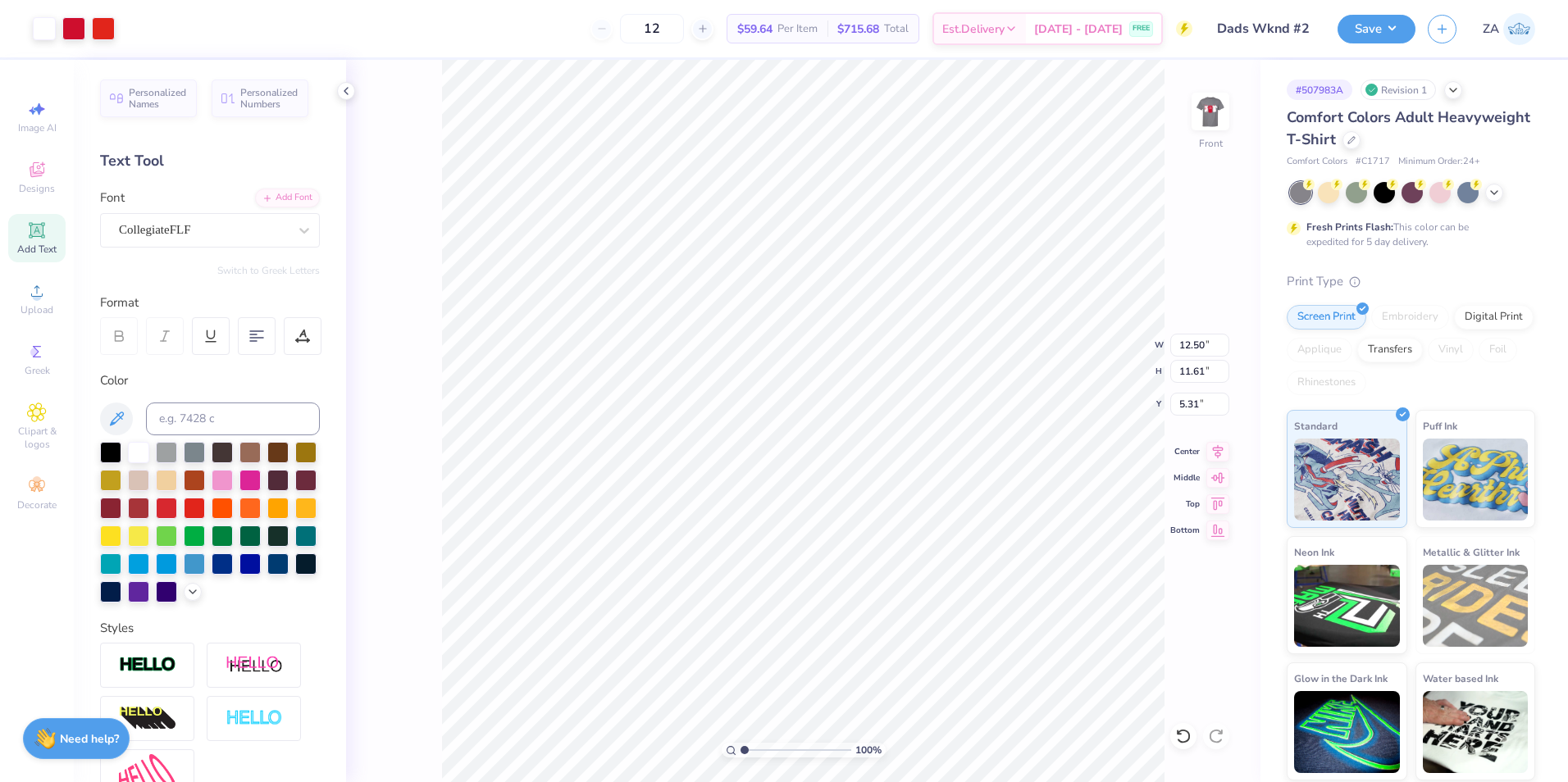
type input "14.53"
type input "12.74"
type input "0.53"
type input "14.74"
click at [99, 27] on div at bounding box center [102, 27] width 23 height 23
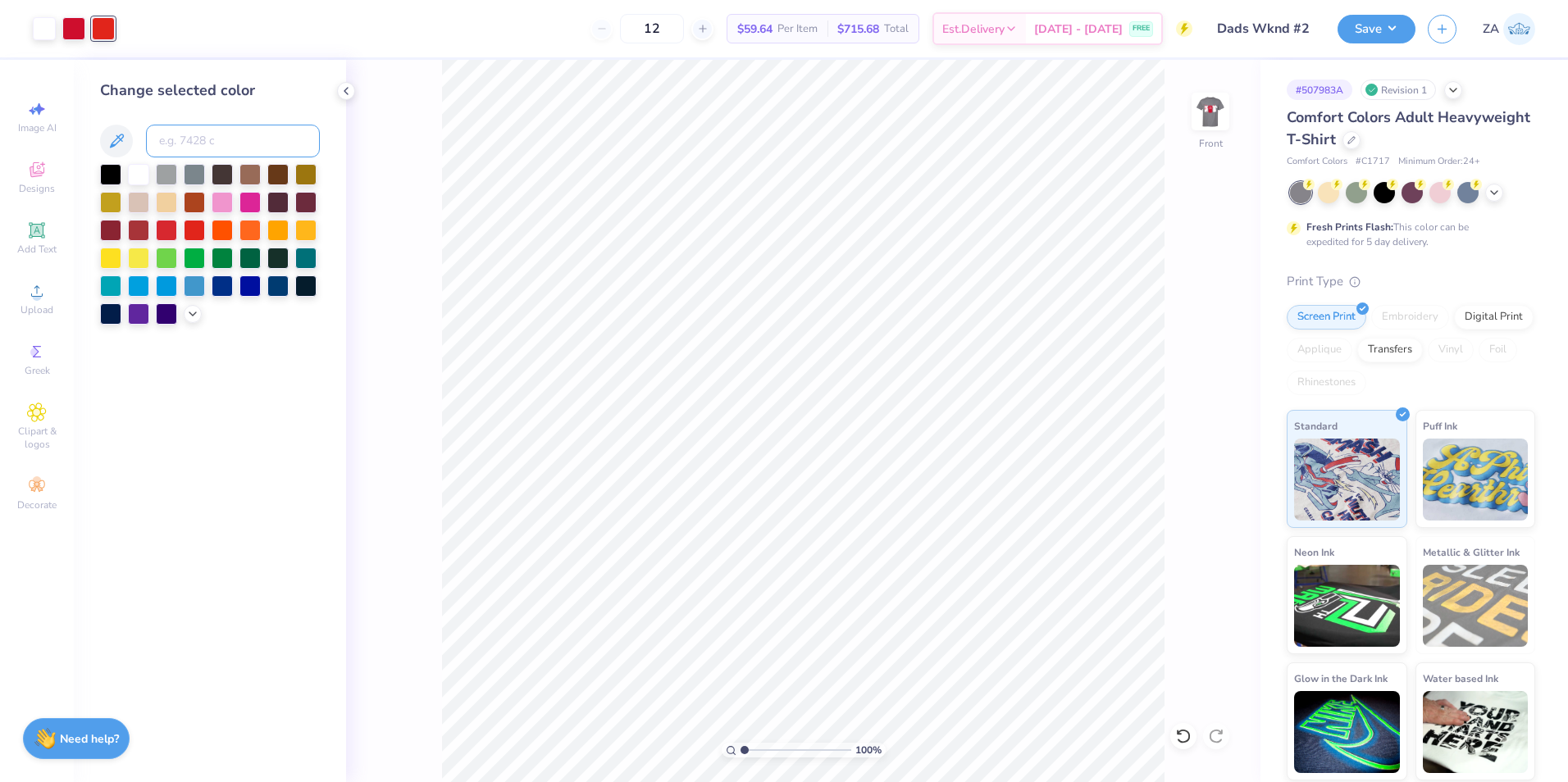
click at [221, 144] on input at bounding box center [232, 141] width 174 height 33
type input "186"
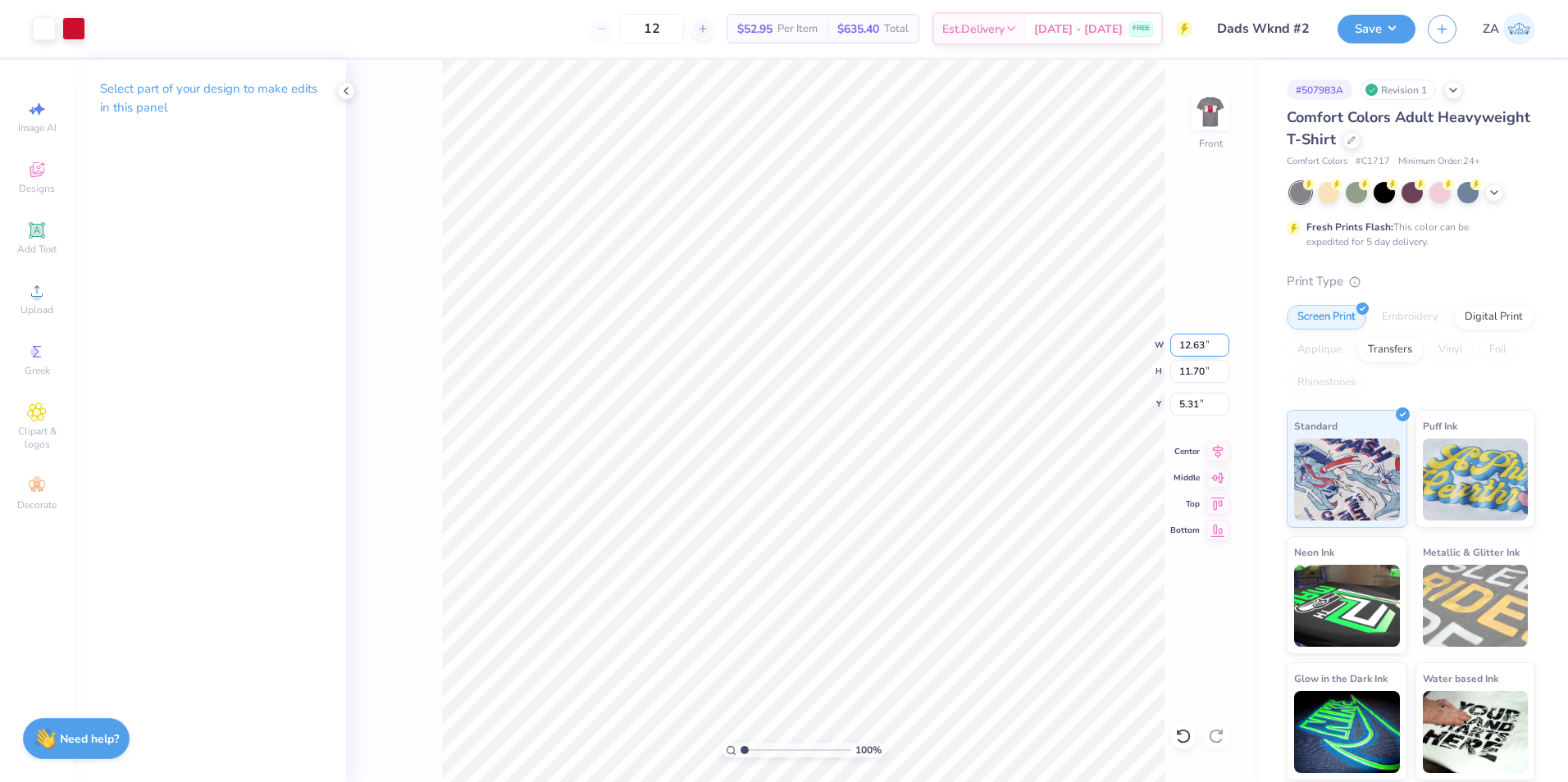
drag, startPoint x: 1179, startPoint y: 351, endPoint x: 1205, endPoint y: 351, distance: 26.0
click at [1205, 351] on input "12.63" at bounding box center [1200, 345] width 59 height 23
type input "12.50"
type input "11.58"
type input "5.37"
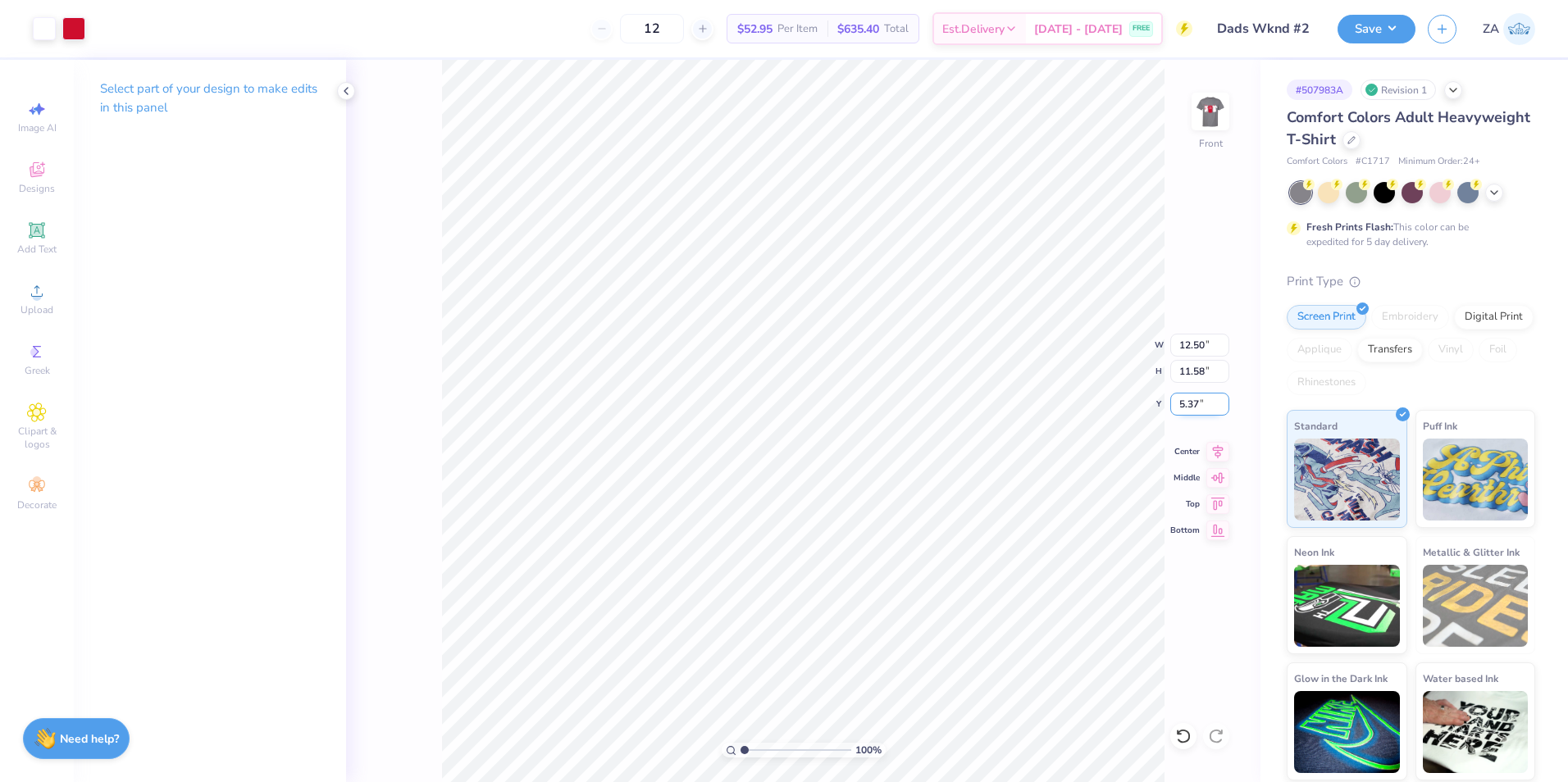
click at [1203, 405] on input "5.37" at bounding box center [1200, 404] width 59 height 23
click at [1157, 405] on div "100 % Front W 12.50 12.50 " H 11.58 11.58 " Y 5.37 5.37 " Center Middle Top Bot…" at bounding box center [803, 422] width 914 height 723
click at [1208, 410] on input "3.30" at bounding box center [1200, 404] width 59 height 23
type input "3.00"
click at [1199, 378] on input "11.58" at bounding box center [1200, 371] width 59 height 23
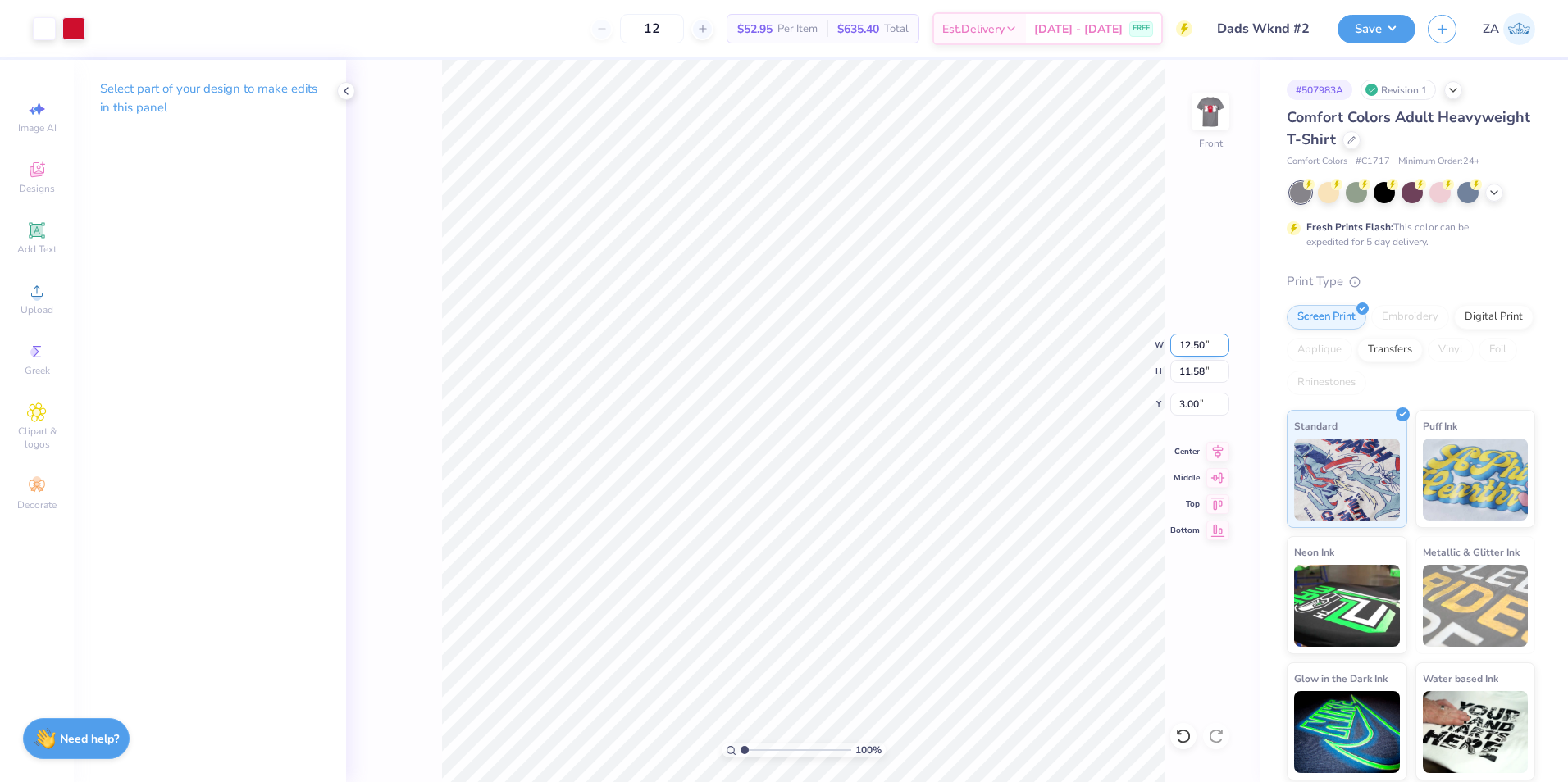
click at [1194, 334] on input "12.50" at bounding box center [1200, 345] width 59 height 23
click at [1199, 113] on img at bounding box center [1210, 111] width 66 height 66
drag, startPoint x: 1174, startPoint y: 351, endPoint x: 1212, endPoint y: 352, distance: 38.0
click at [1212, 352] on input "12.79" at bounding box center [1200, 345] width 59 height 23
type input "3.50"
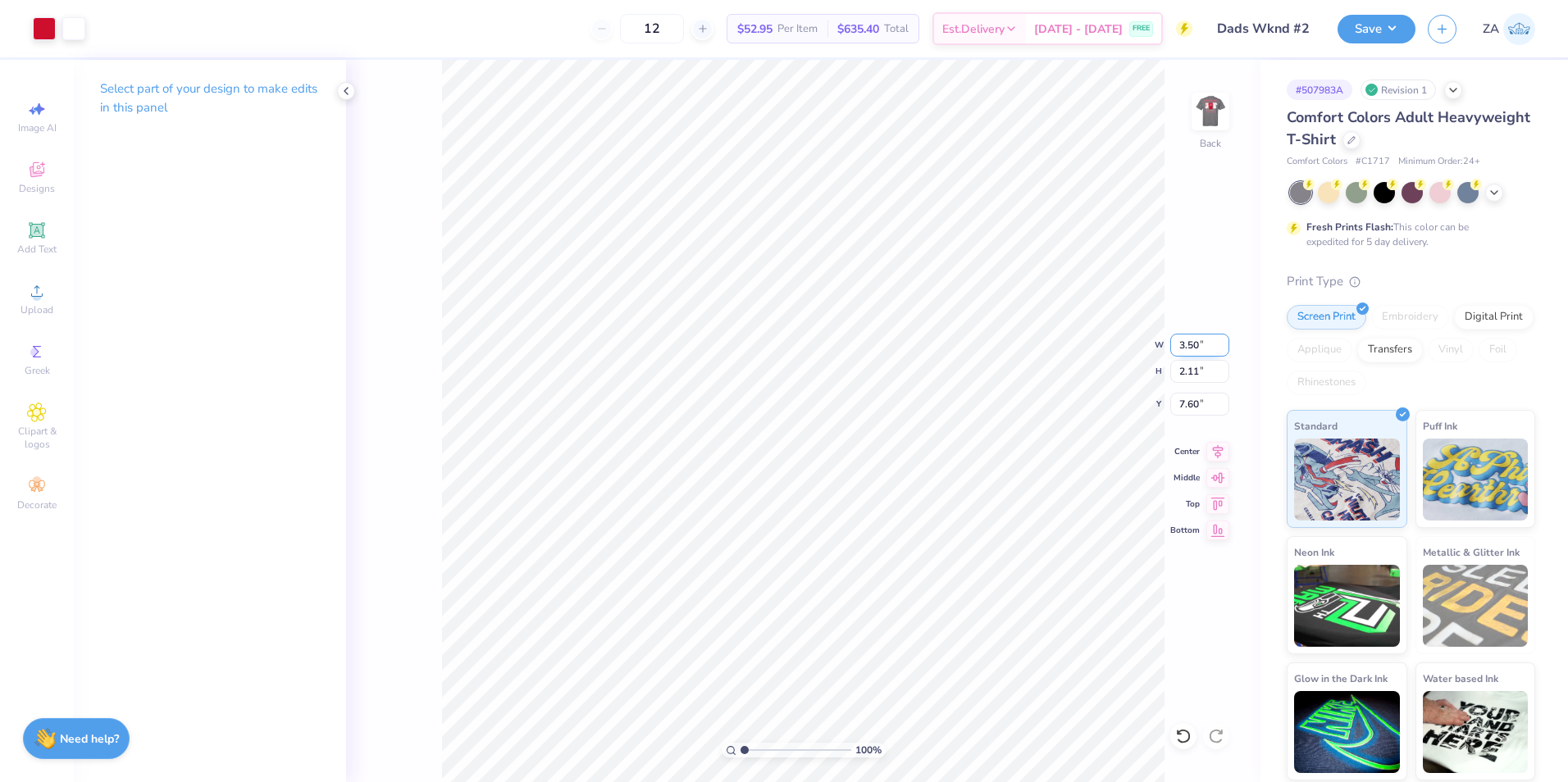
type input "2.11"
drag, startPoint x: 1183, startPoint y: 413, endPoint x: 1204, endPoint y: 410, distance: 21.2
click at [1204, 410] on input "3.21" at bounding box center [1200, 404] width 59 height 23
type input "3"
type input "3.00"
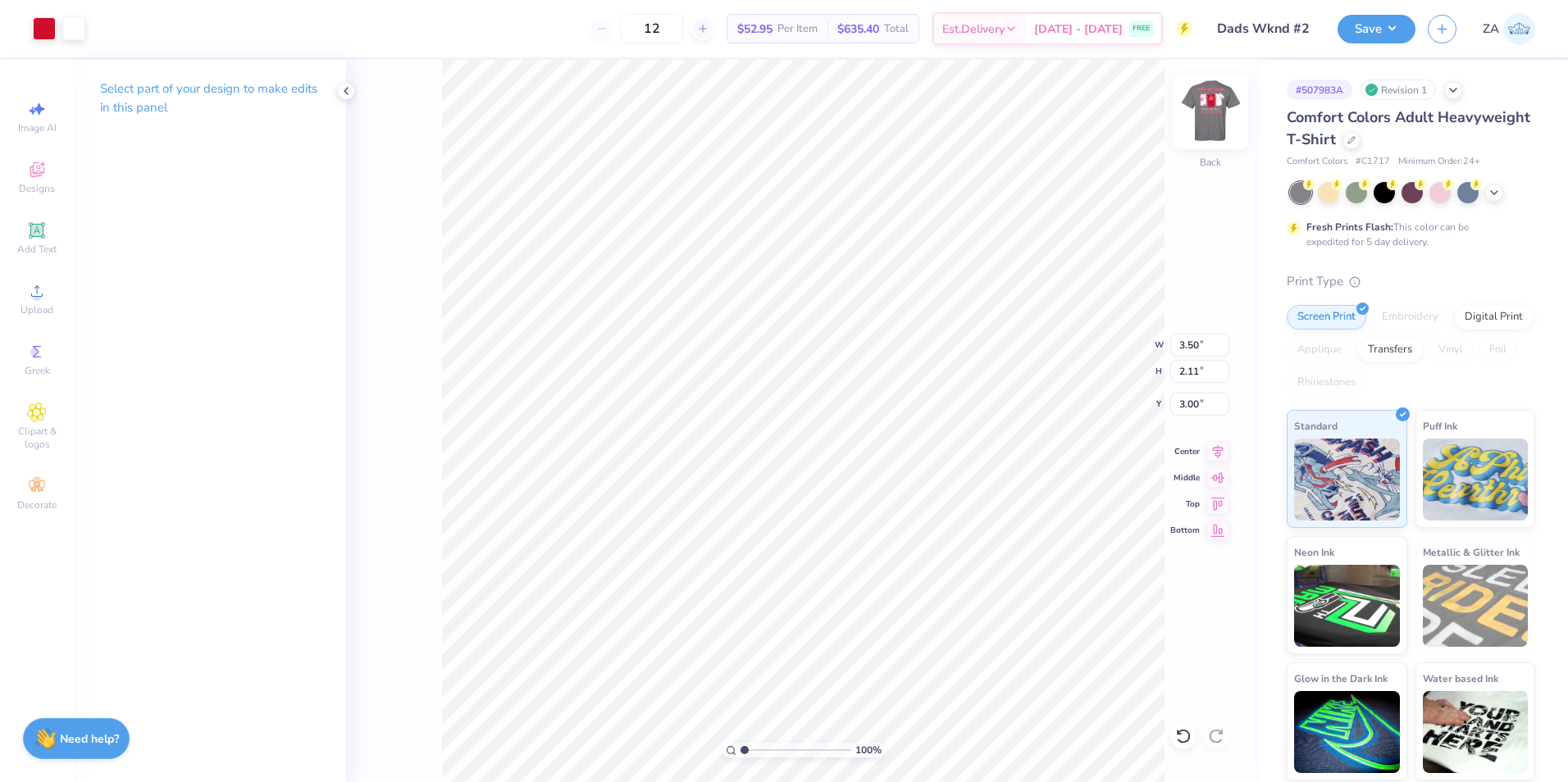
click at [1204, 113] on img at bounding box center [1210, 111] width 66 height 66
click at [1365, 40] on button "Save" at bounding box center [1376, 26] width 78 height 29
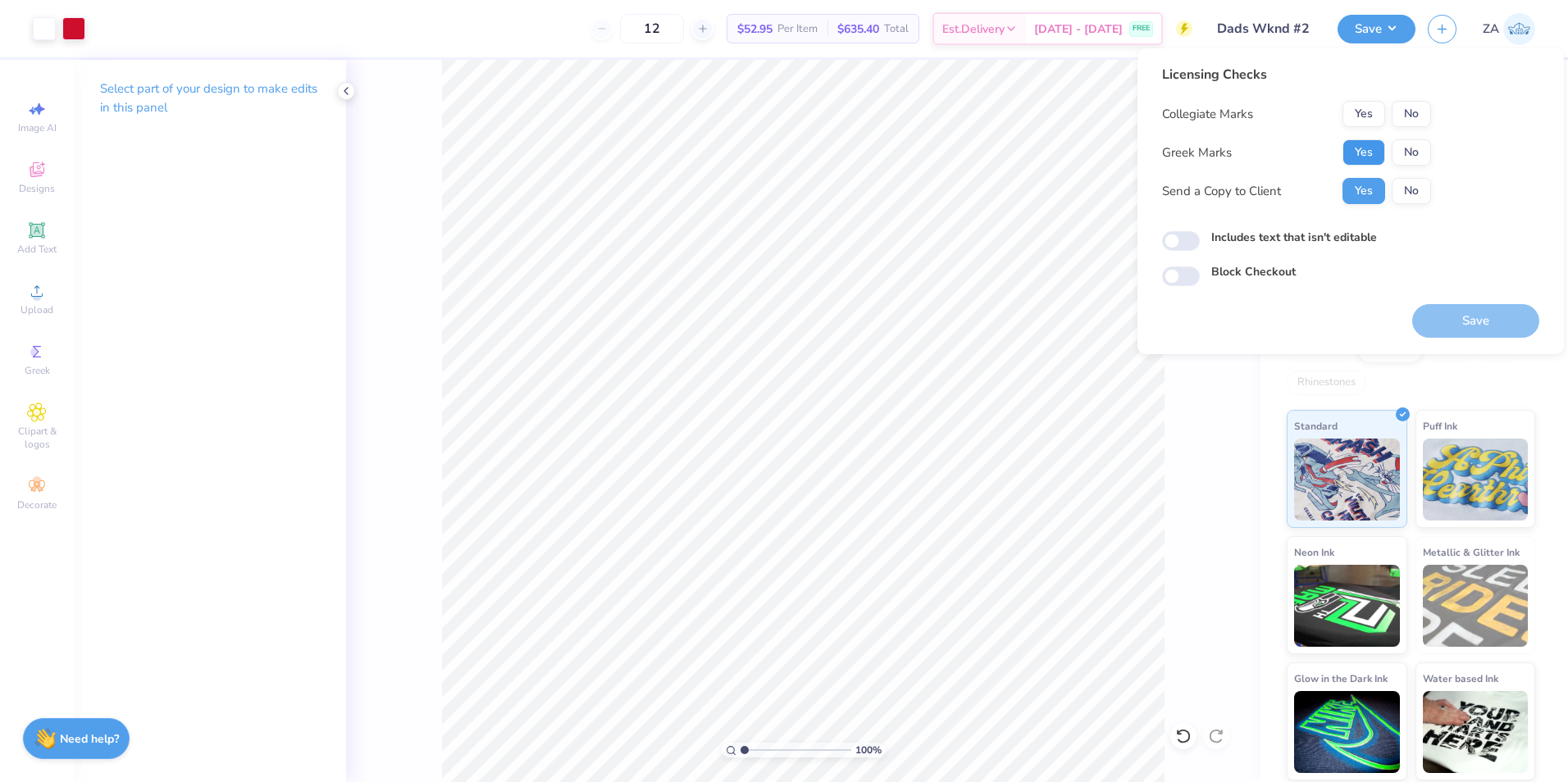
click at [1367, 159] on button "Yes" at bounding box center [1363, 153] width 42 height 27
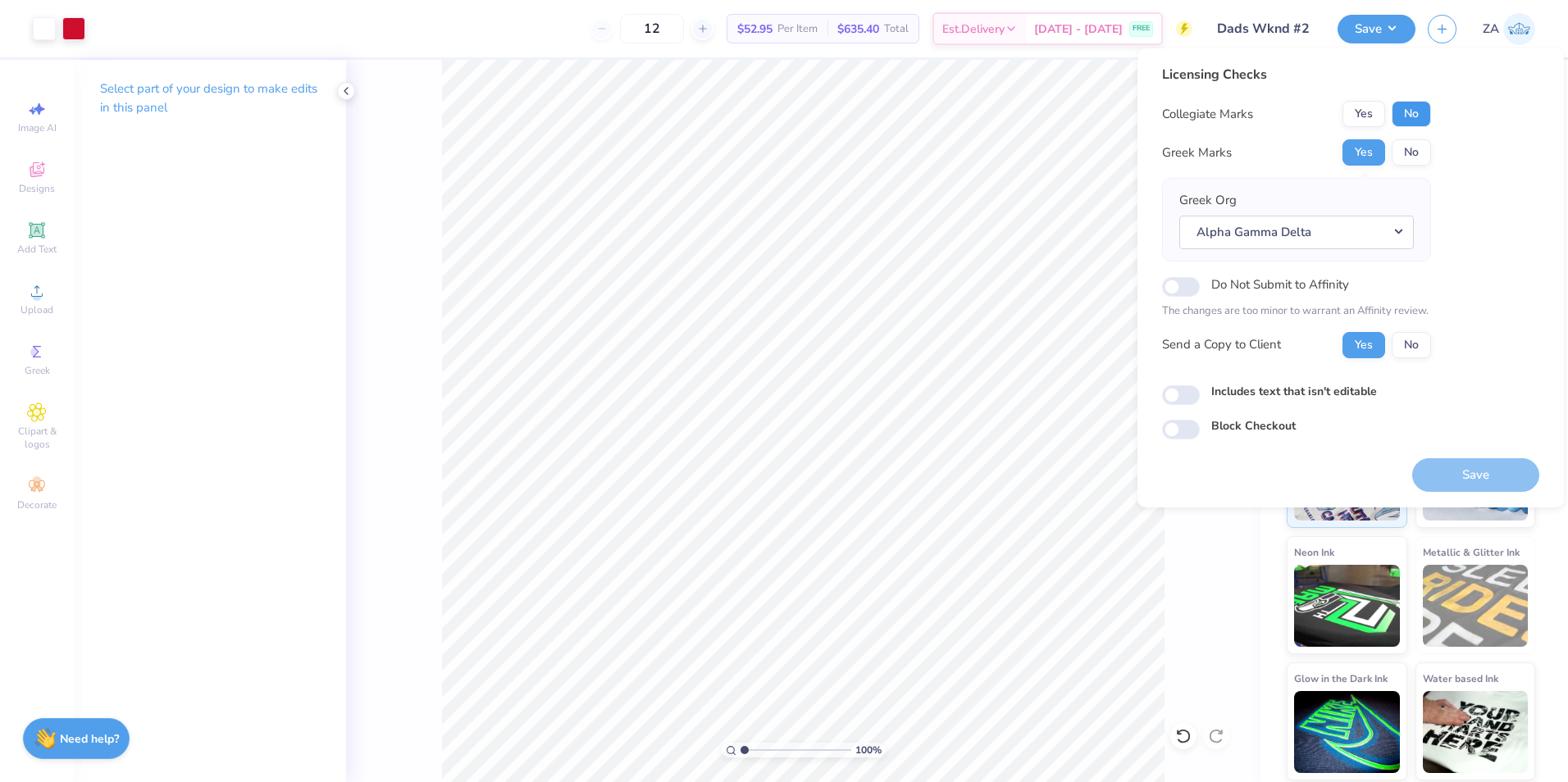
click at [1409, 125] on button "No" at bounding box center [1411, 113] width 39 height 27
click at [1466, 466] on button "Save" at bounding box center [1475, 475] width 127 height 33
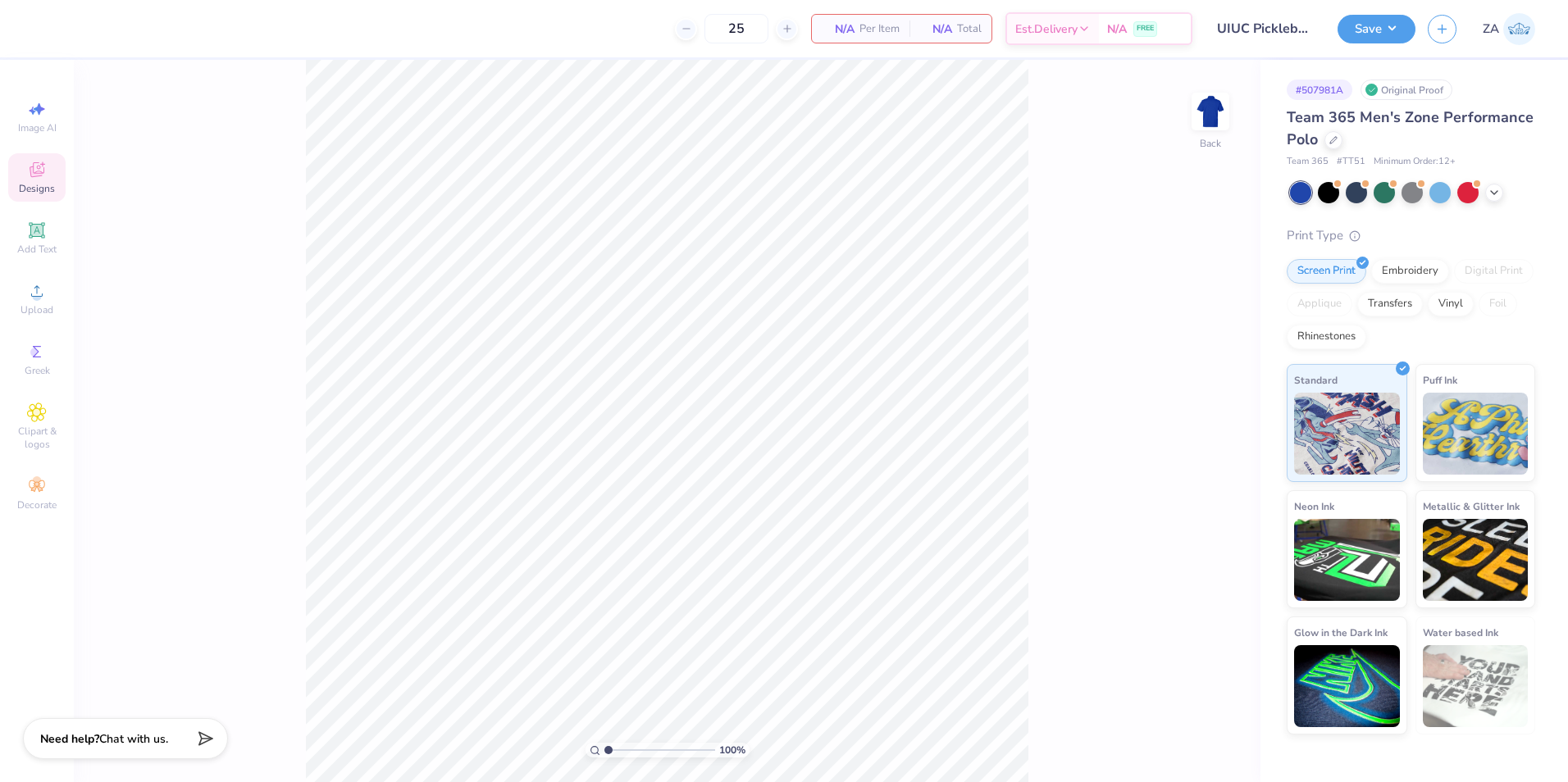
click at [48, 163] on div "Designs" at bounding box center [36, 177] width 57 height 48
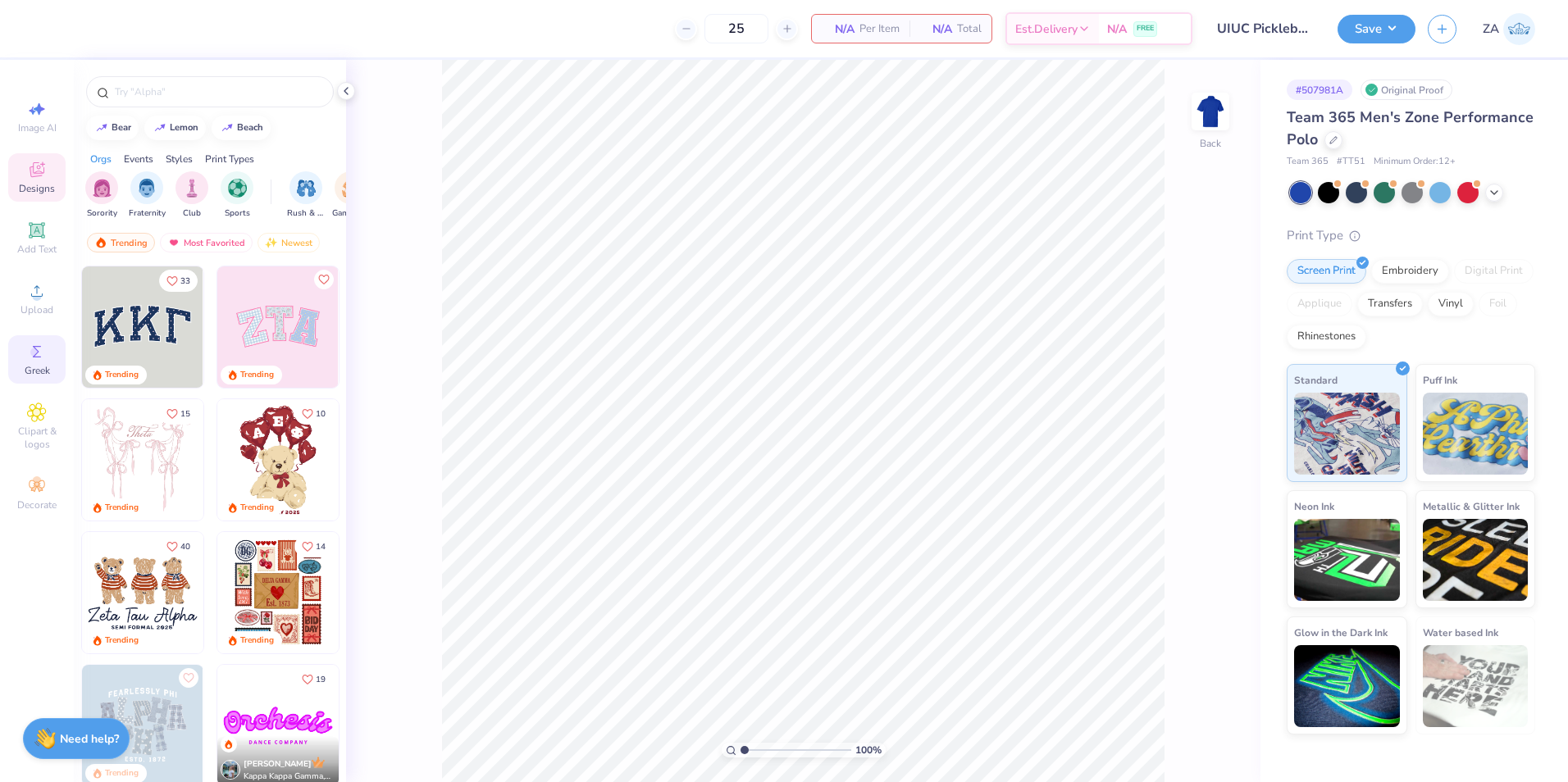
click at [36, 380] on div "Greek" at bounding box center [36, 359] width 57 height 48
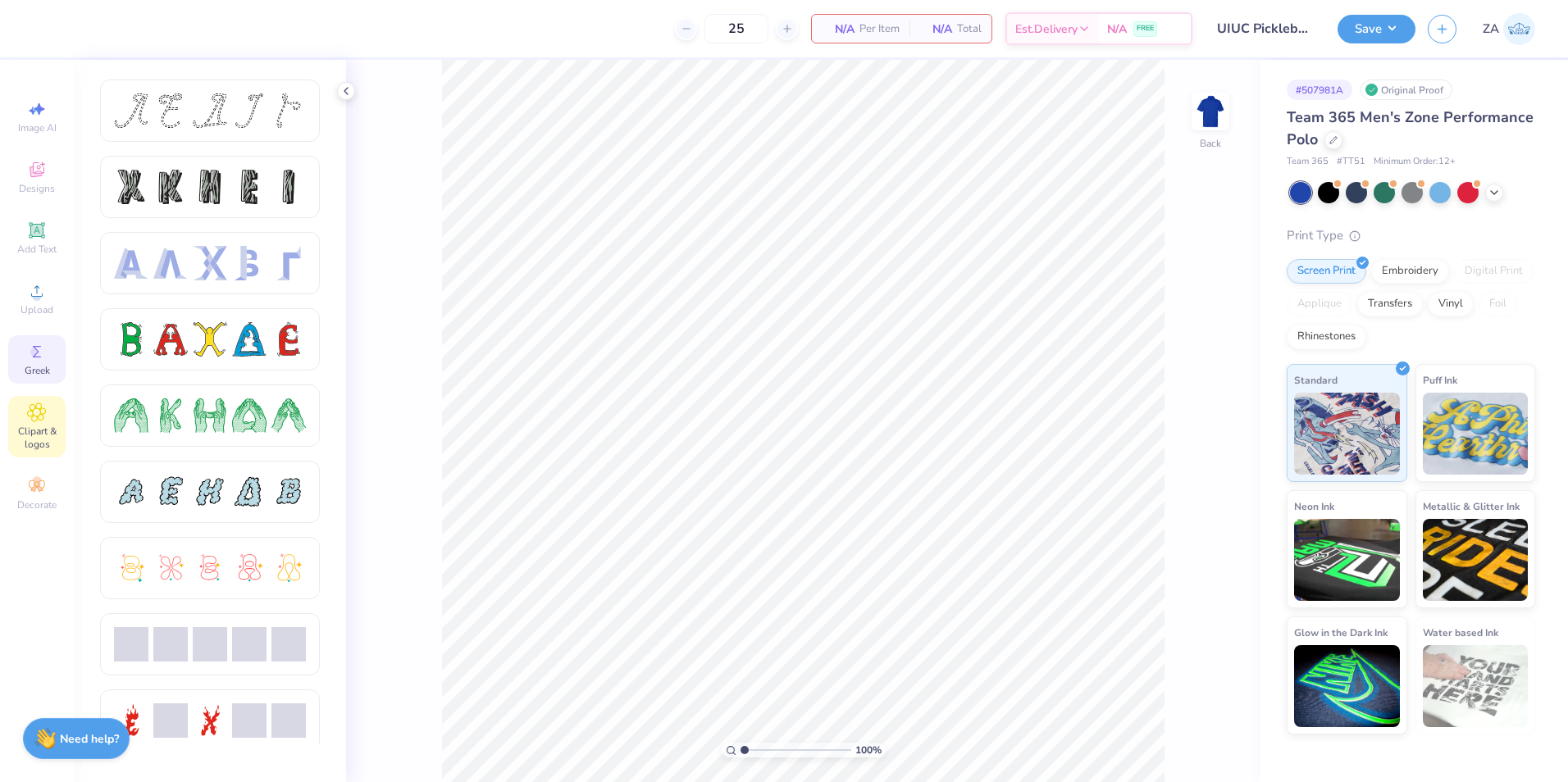
click at [29, 417] on icon at bounding box center [35, 413] width 19 height 20
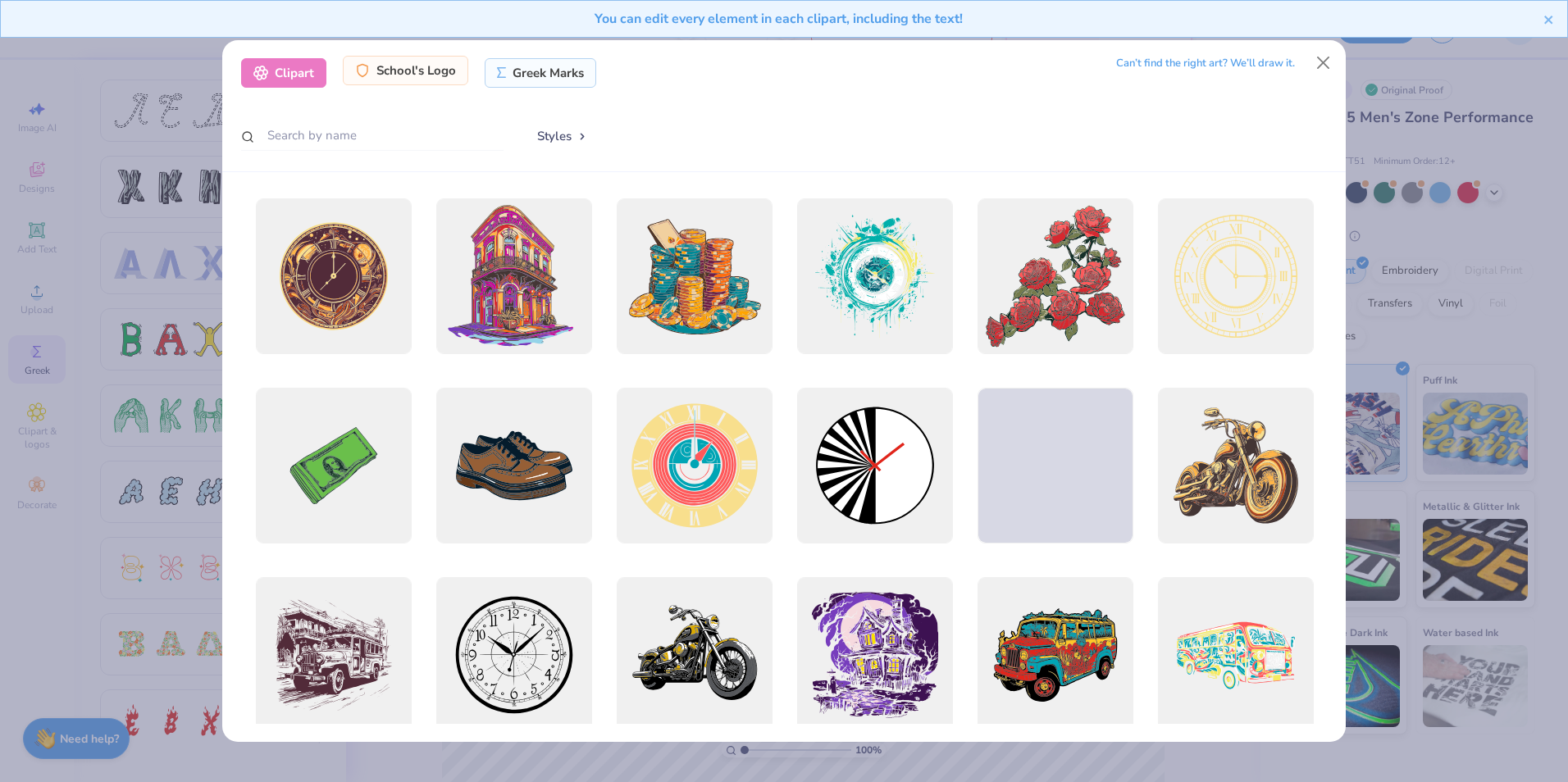
click at [373, 76] on div "School's Logo" at bounding box center [405, 71] width 125 height 30
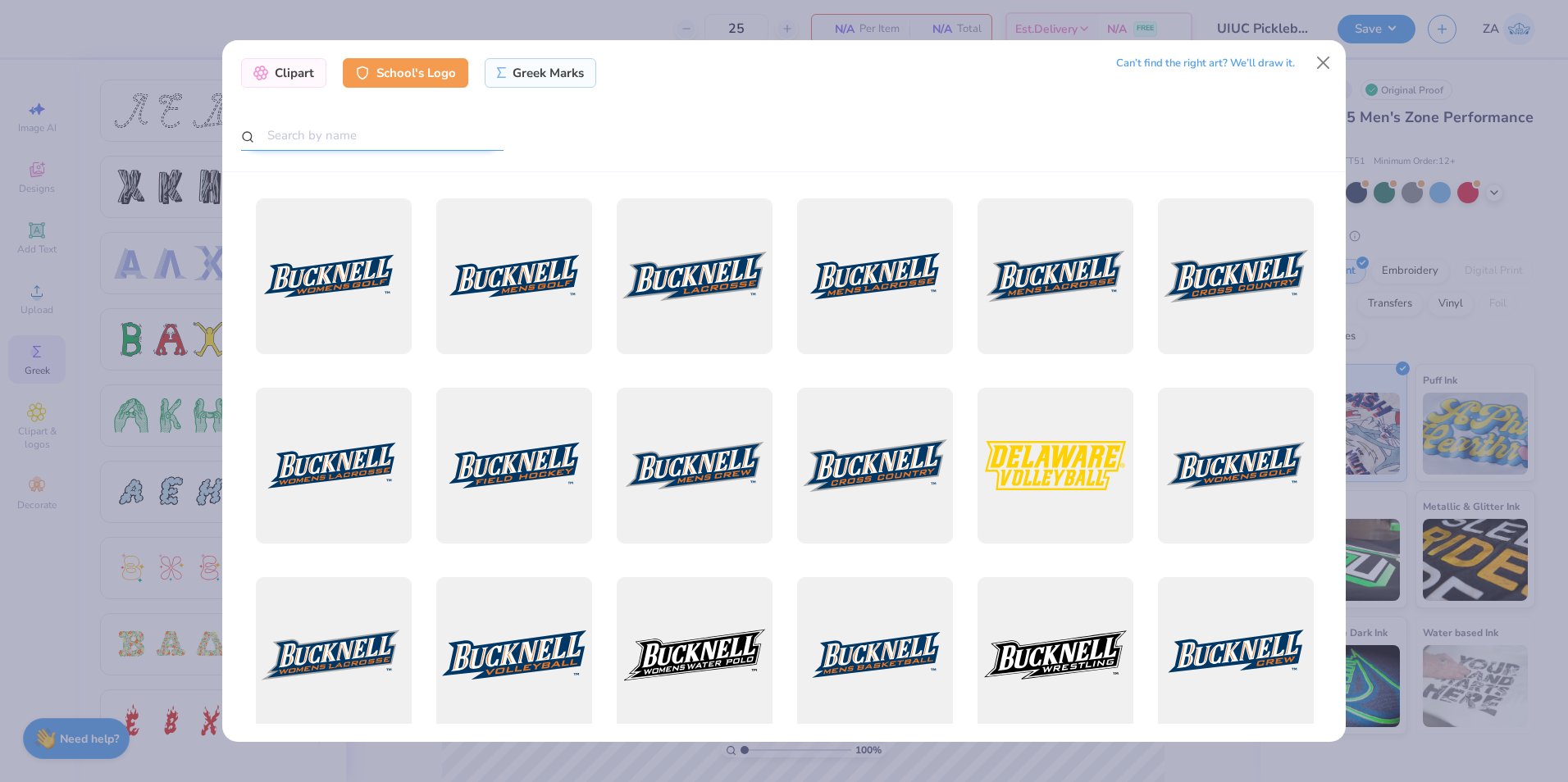
click at [358, 137] on input "text" at bounding box center [372, 135] width 262 height 31
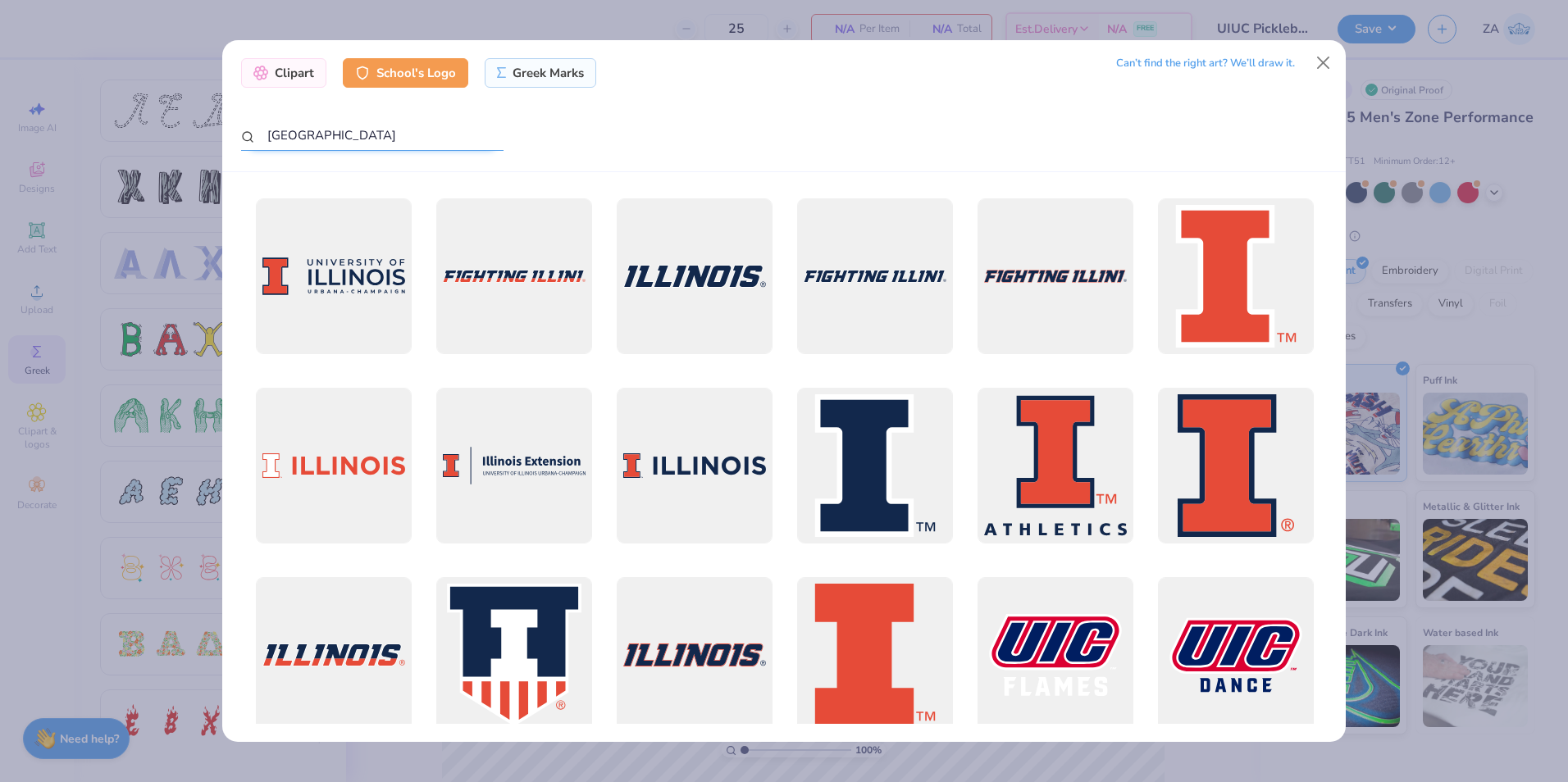
type input "University of Illi"
click at [1215, 310] on div at bounding box center [1235, 277] width 171 height 171
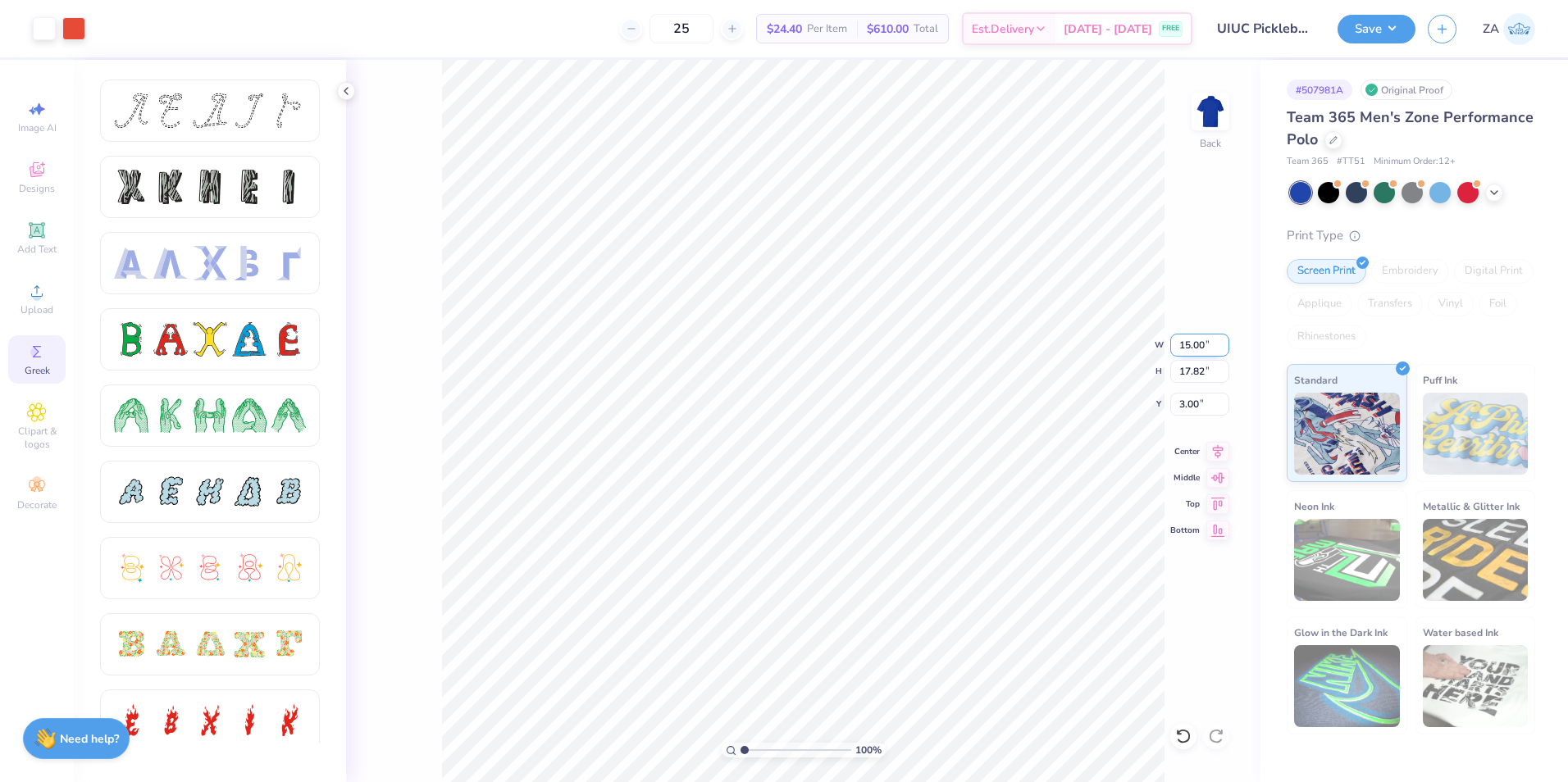
drag, startPoint x: 1179, startPoint y: 341, endPoint x: 1215, endPoint y: 343, distance: 36.1
click at [1215, 343] on input "15.00" at bounding box center [1200, 345] width 59 height 23
type input "3.50"
type input "4.16"
type input "9.83"
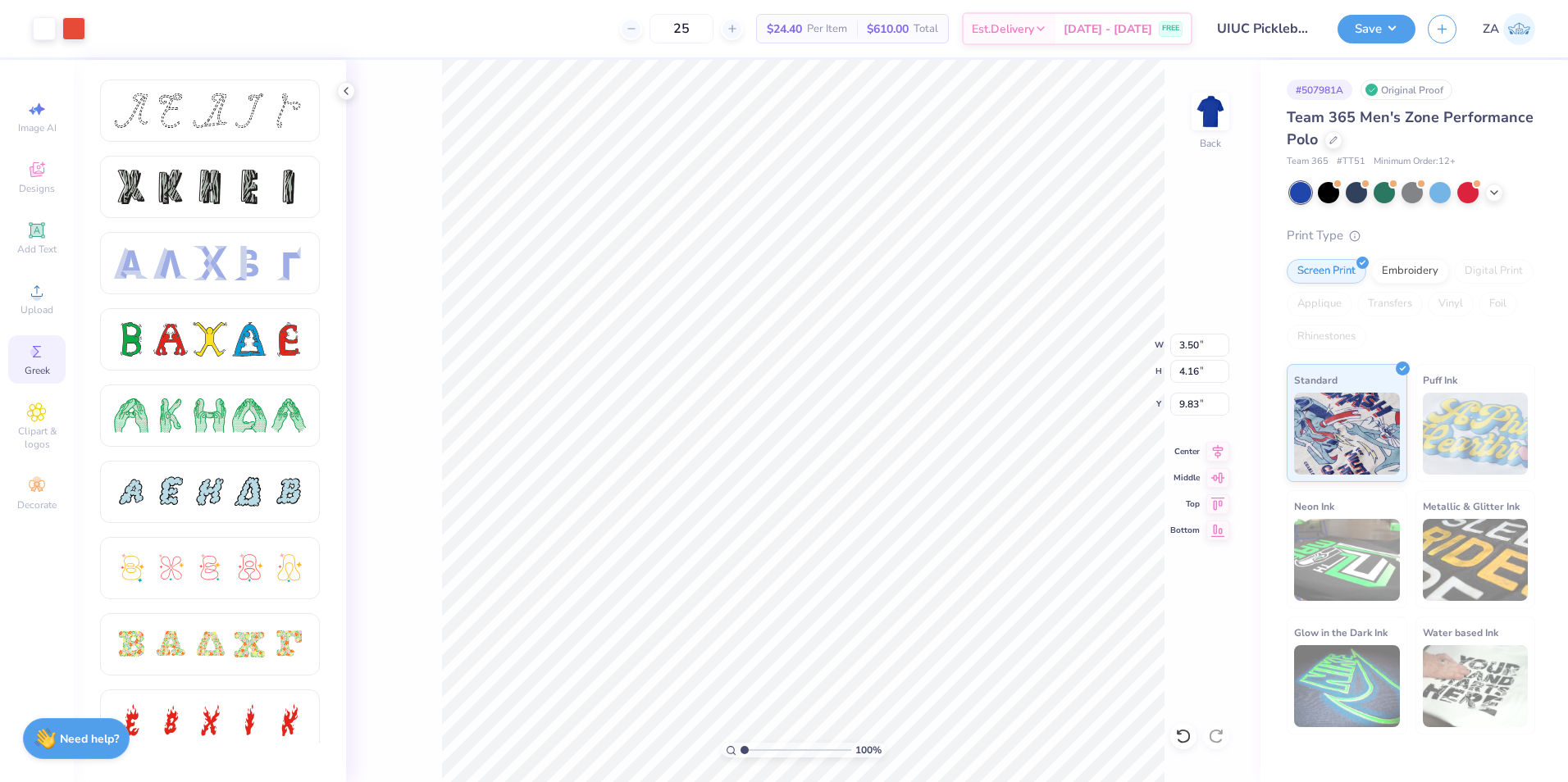
type input "5.10"
drag, startPoint x: 1177, startPoint y: 373, endPoint x: 1197, endPoint y: 372, distance: 20.0
click at [1197, 372] on input "4.16" at bounding box center [1200, 371] width 59 height 23
type input "3.50"
type input "2.95"
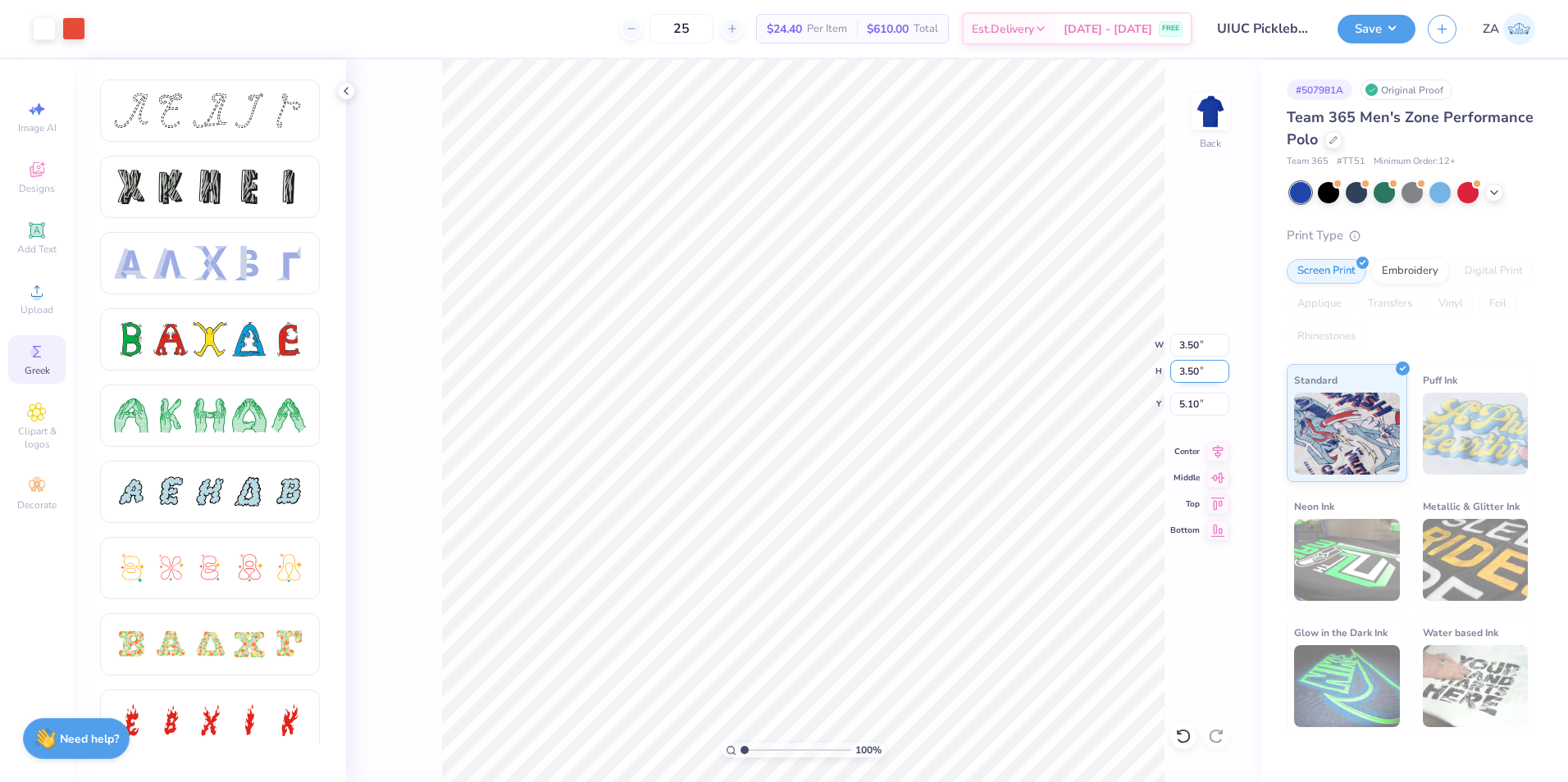
type input "5.43"
click at [1205, 405] on input "5.43" at bounding box center [1200, 404] width 59 height 23
drag, startPoint x: 1204, startPoint y: 370, endPoint x: 1183, endPoint y: 370, distance: 21.0
click at [1183, 370] on input "3.50" at bounding box center [1200, 371] width 59 height 23
type input "3"
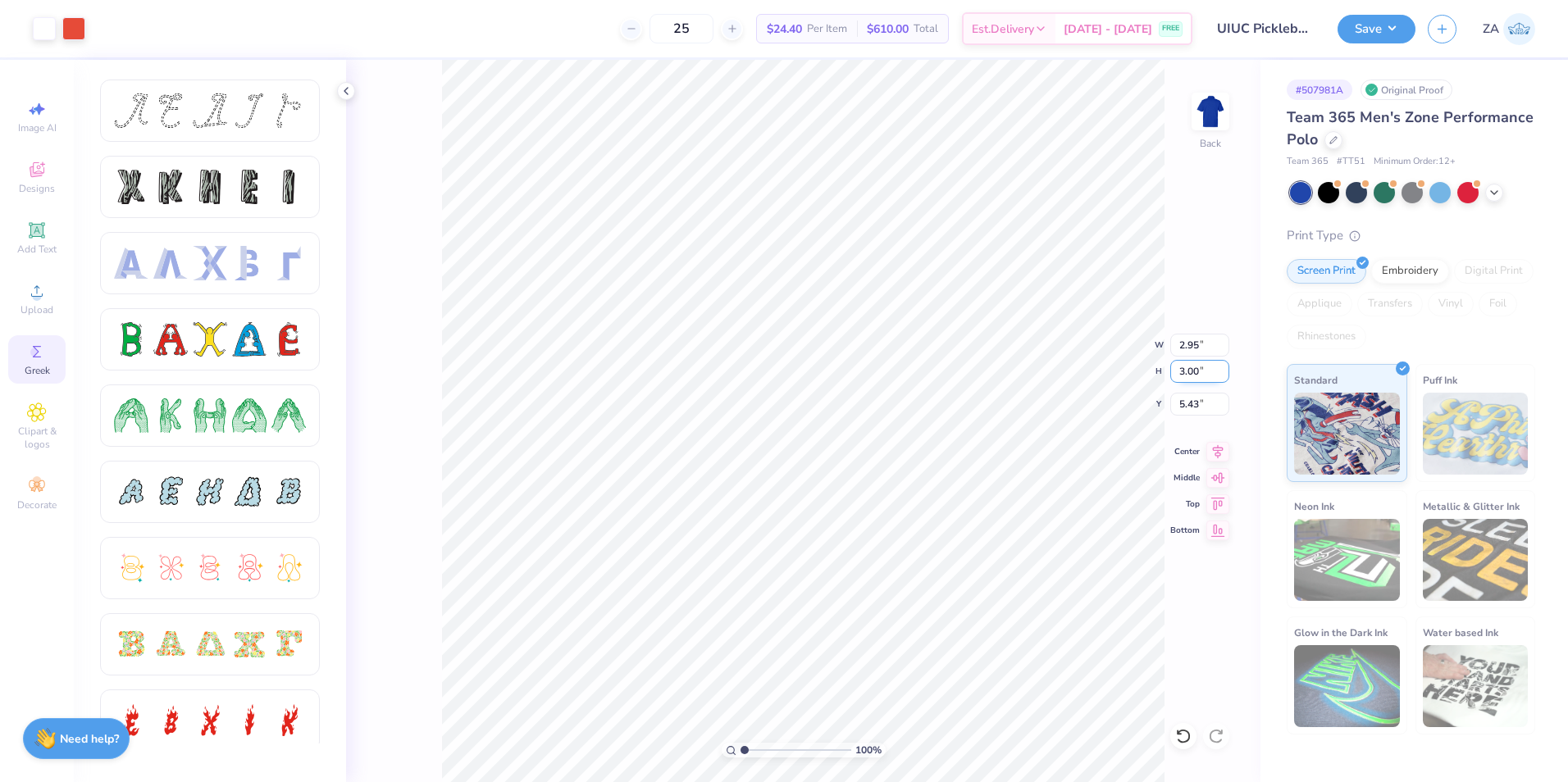
type input "3.00"
type input "2.53"
drag, startPoint x: 1184, startPoint y: 410, endPoint x: 1204, endPoint y: 410, distance: 20.0
click at [1204, 410] on input "5.68" at bounding box center [1200, 404] width 59 height 23
type input "3.00"
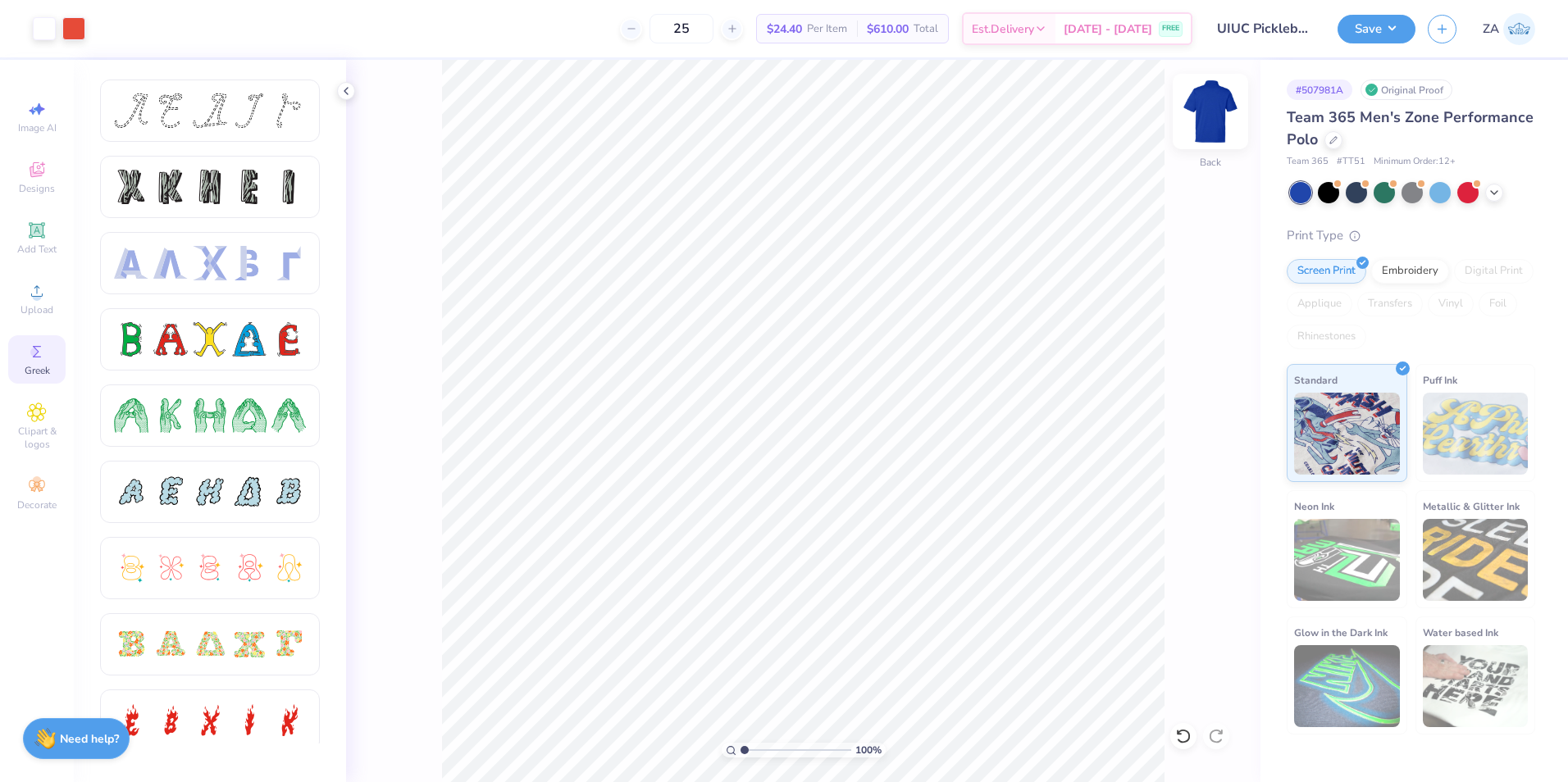
click at [1212, 117] on img at bounding box center [1210, 111] width 66 height 66
click at [1230, 109] on img at bounding box center [1210, 111] width 66 height 66
click at [1207, 100] on img at bounding box center [1210, 111] width 66 height 66
click at [36, 285] on icon at bounding box center [36, 292] width 20 height 20
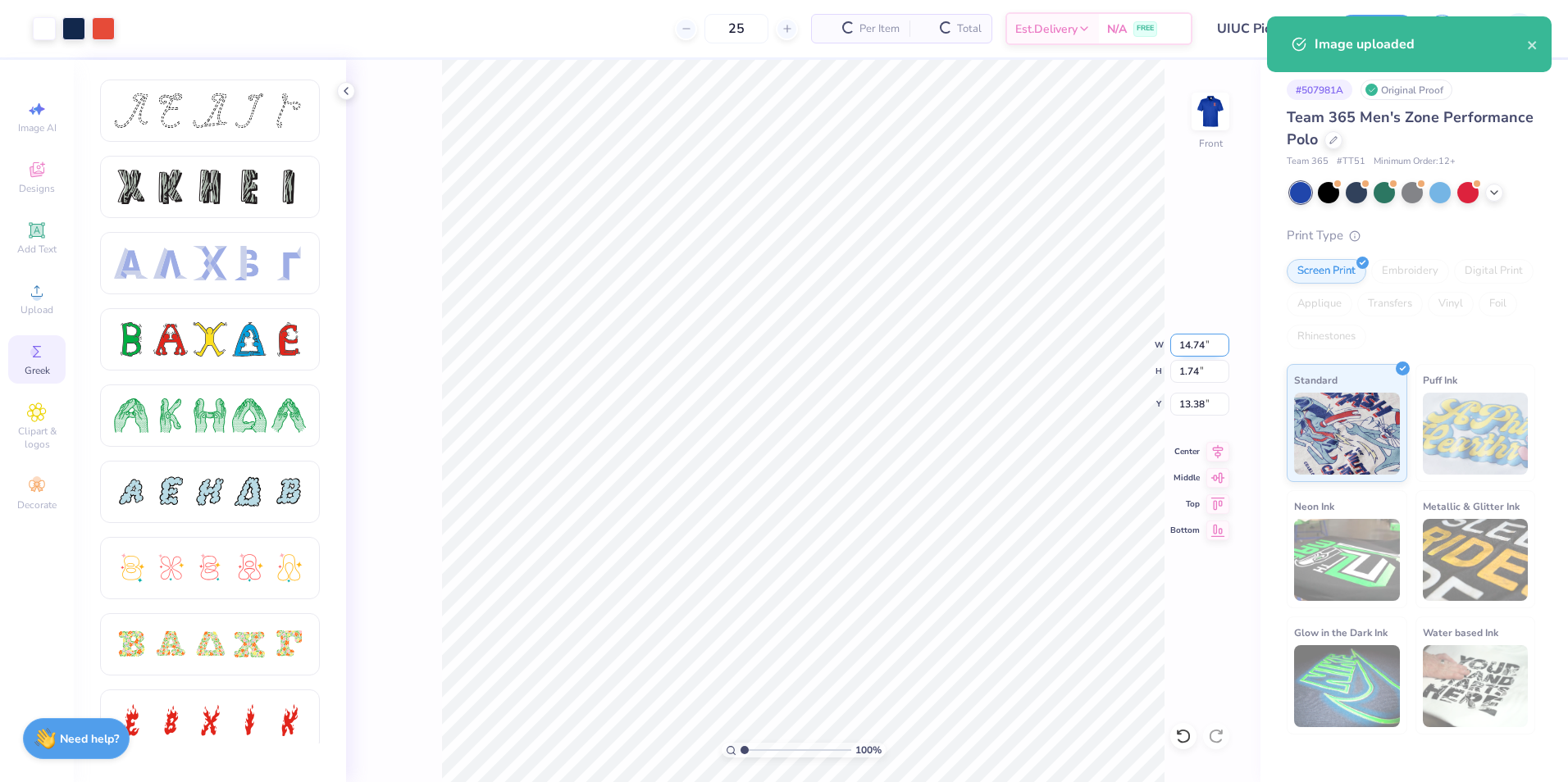
drag, startPoint x: 1177, startPoint y: 343, endPoint x: 1218, endPoint y: 344, distance: 41.0
click at [1217, 344] on input "14.74" at bounding box center [1200, 345] width 59 height 23
type input "12.50"
type input "1.47"
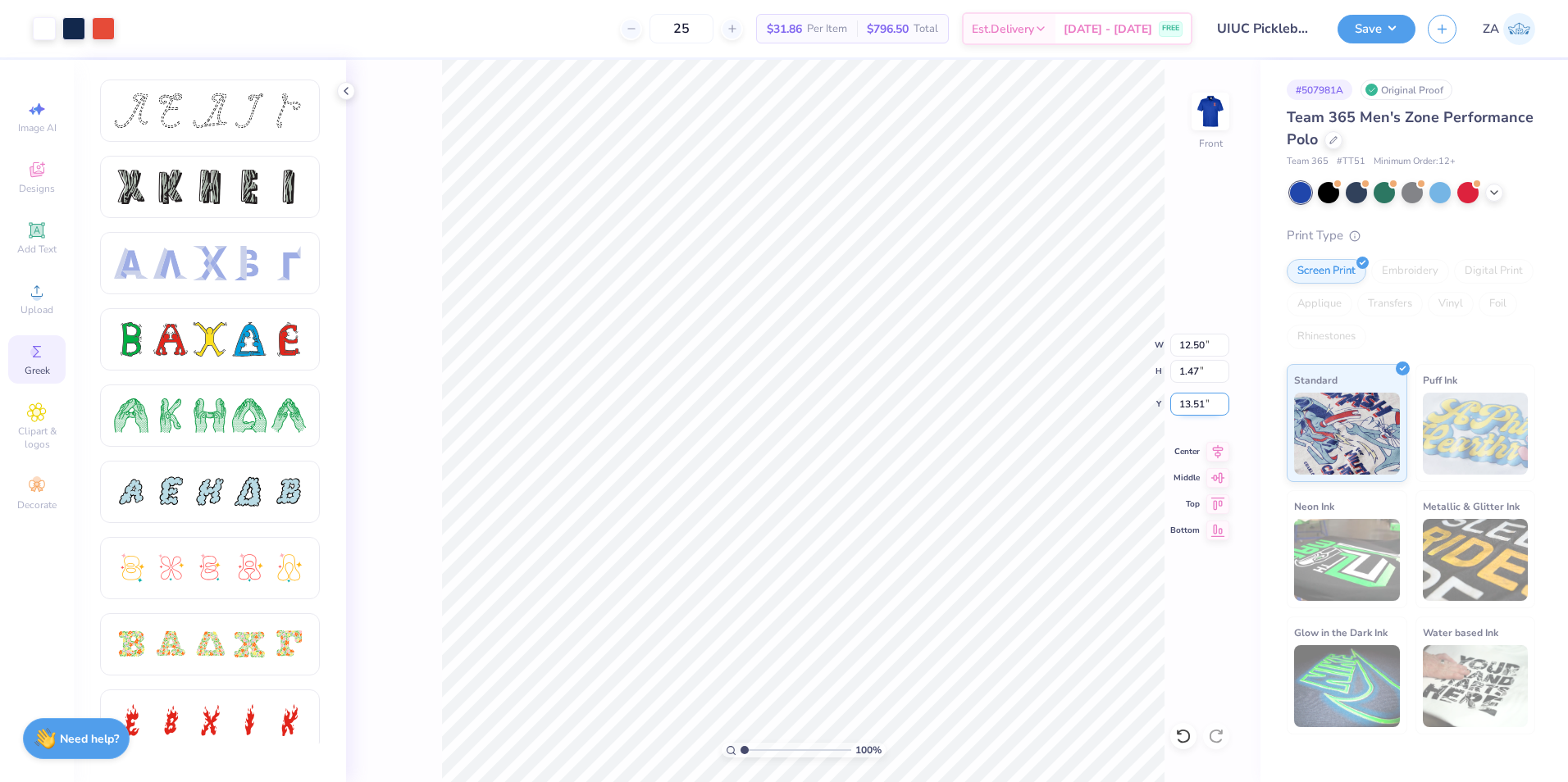
drag, startPoint x: 1181, startPoint y: 400, endPoint x: 1211, endPoint y: 405, distance: 30.4
click at [1211, 405] on input "13.51" at bounding box center [1200, 404] width 59 height 23
type input "3.00"
click at [1227, 110] on img at bounding box center [1210, 111] width 66 height 66
click at [1377, 38] on button "Save" at bounding box center [1376, 26] width 78 height 29
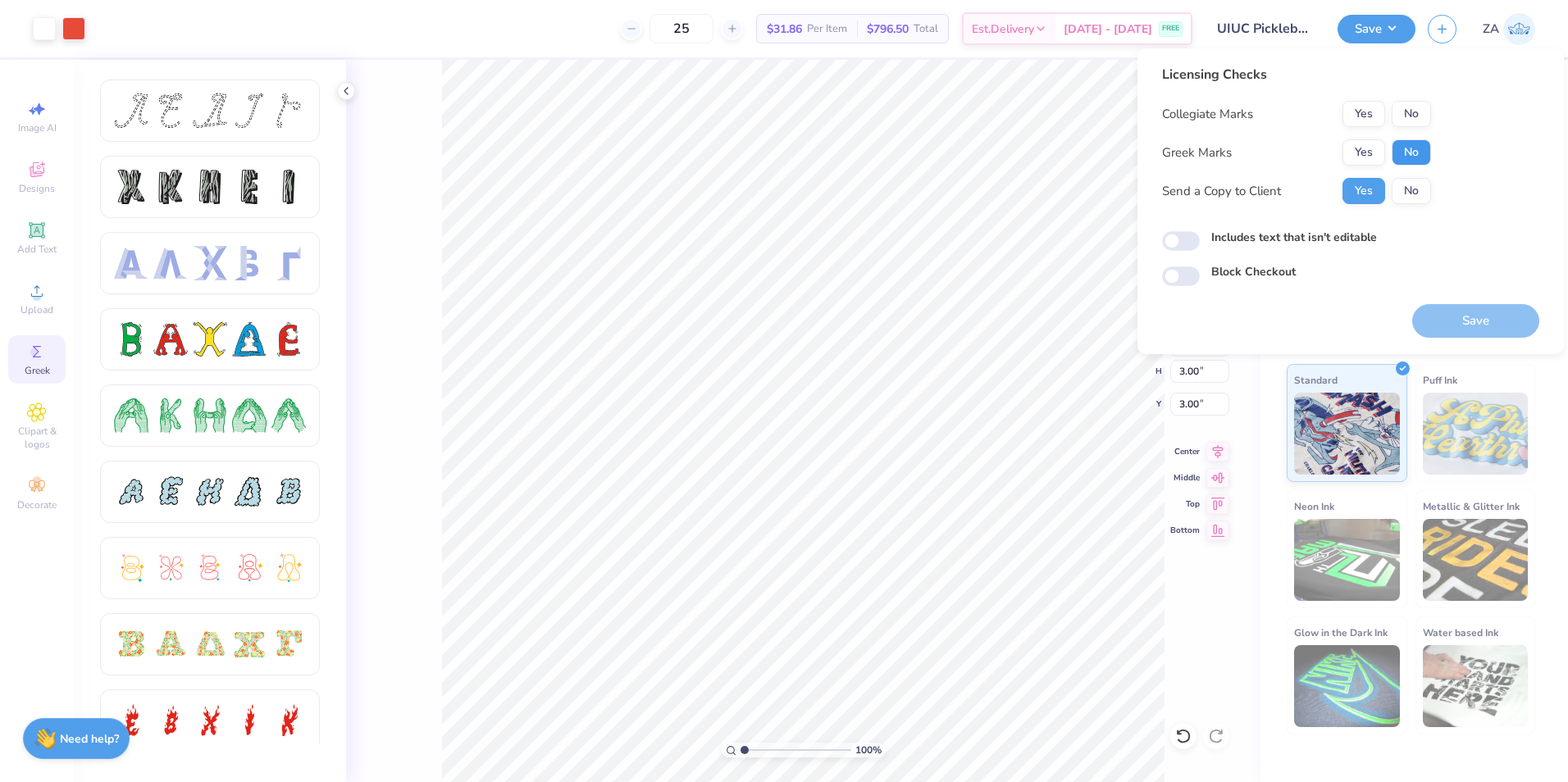
click at [1401, 141] on button "No" at bounding box center [1411, 153] width 39 height 27
click at [1350, 104] on button "Yes" at bounding box center [1363, 113] width 42 height 27
click at [1526, 331] on button "Save" at bounding box center [1475, 321] width 127 height 33
